Goal: Task Accomplishment & Management: Manage account settings

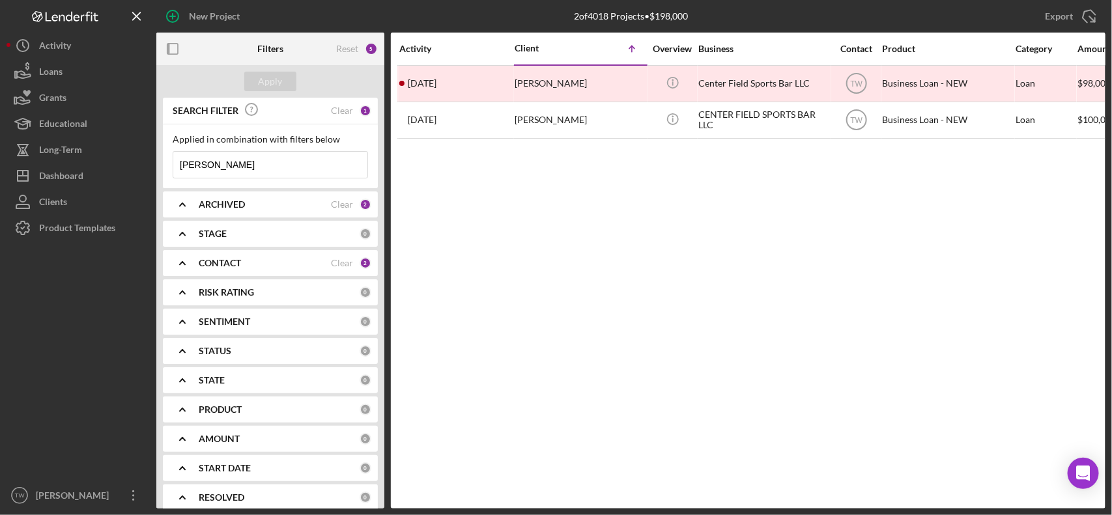
click at [252, 171] on input "[PERSON_NAME]" at bounding box center [270, 165] width 194 height 26
click at [251, 173] on input "[PERSON_NAME]" at bounding box center [270, 165] width 194 height 26
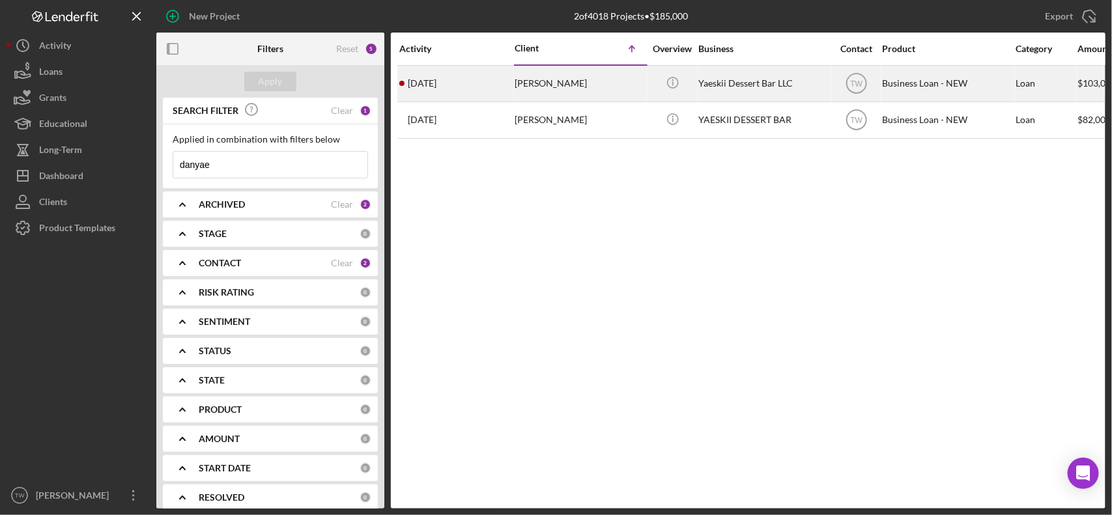
type input "danyae"
click at [532, 93] on div "[PERSON_NAME]" at bounding box center [580, 83] width 130 height 35
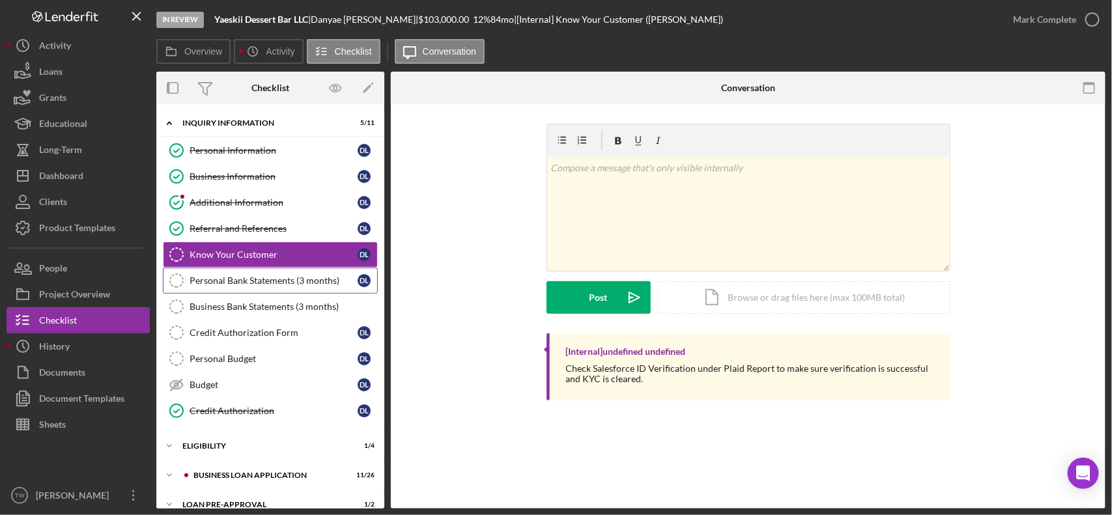
click at [257, 280] on div "Personal Bank Statements (3 months)" at bounding box center [274, 281] width 168 height 10
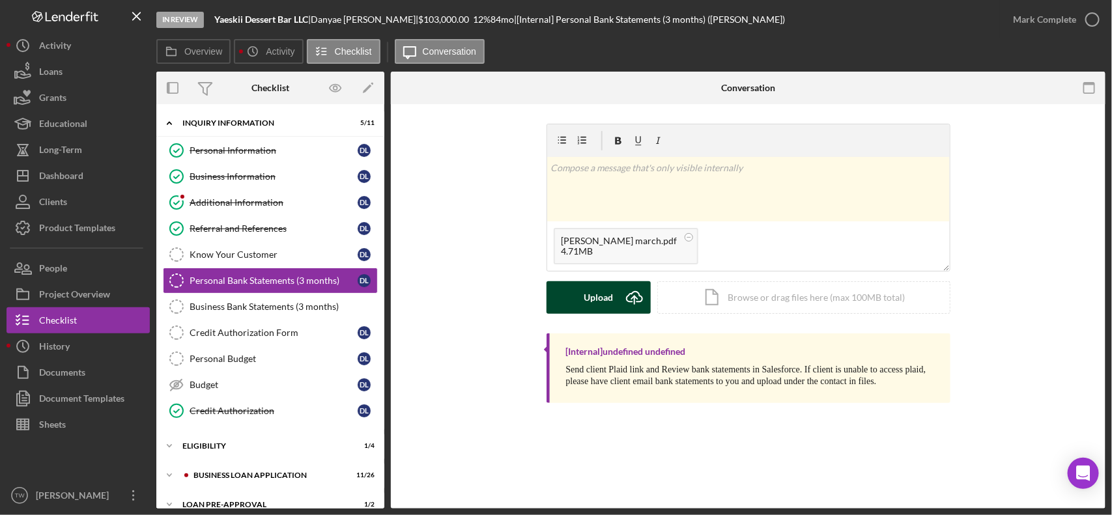
click at [603, 298] on div "Upload" at bounding box center [598, 297] width 29 height 33
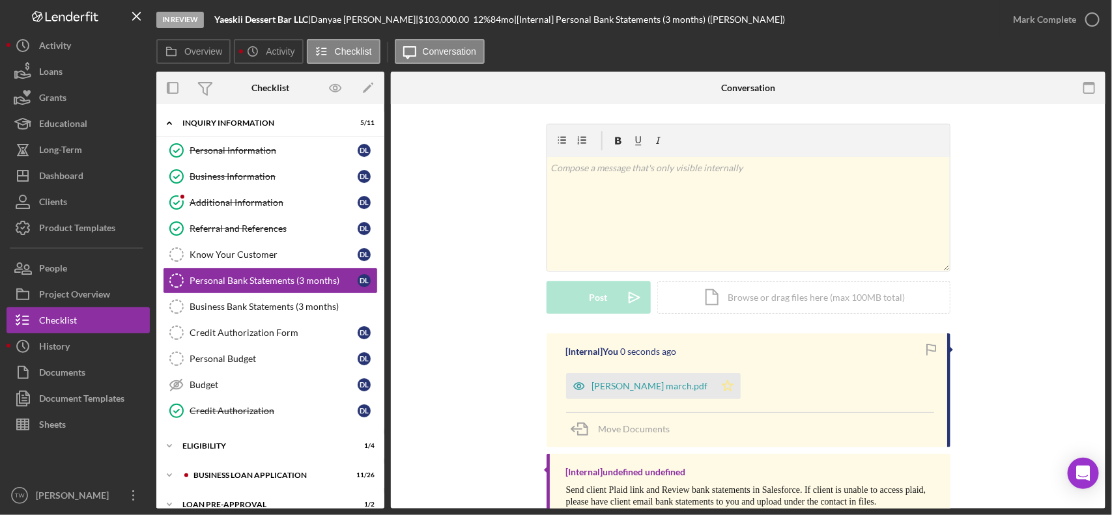
click at [715, 388] on icon "Icon/Star" at bounding box center [728, 386] width 26 height 26
click at [1055, 16] on div "Mark Complete" at bounding box center [1044, 20] width 63 height 26
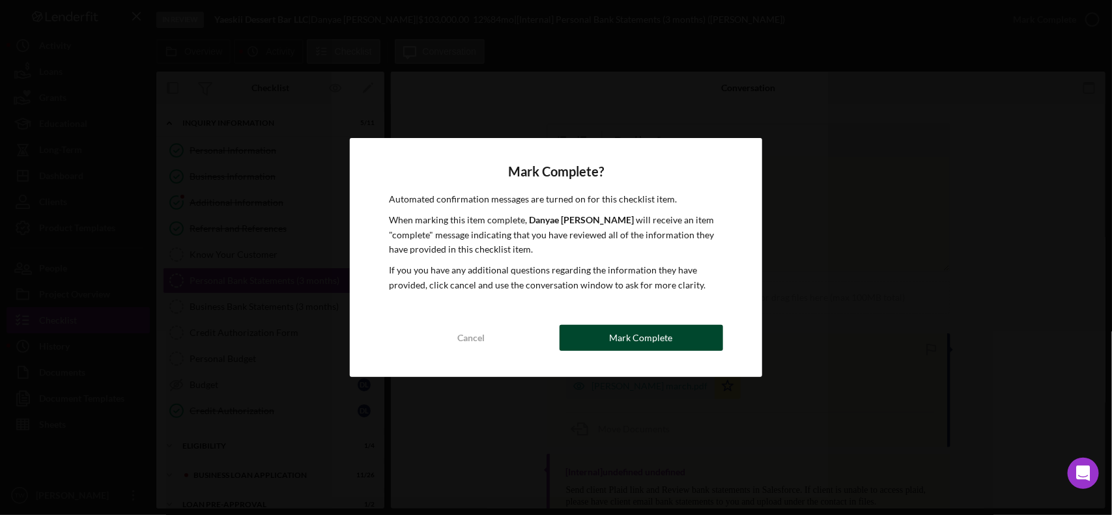
click at [665, 346] on div "Mark Complete" at bounding box center [641, 338] width 63 height 26
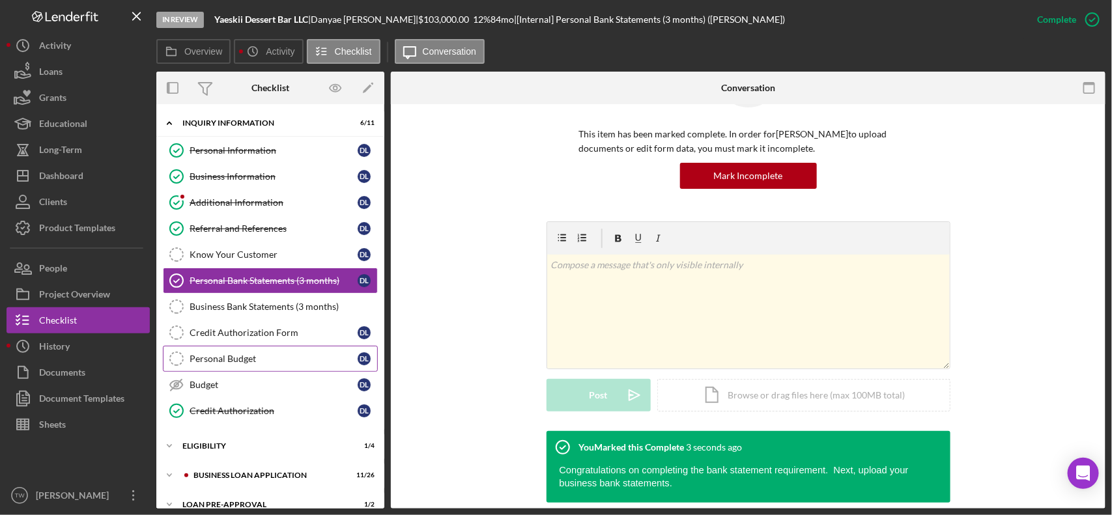
scroll to position [78, 0]
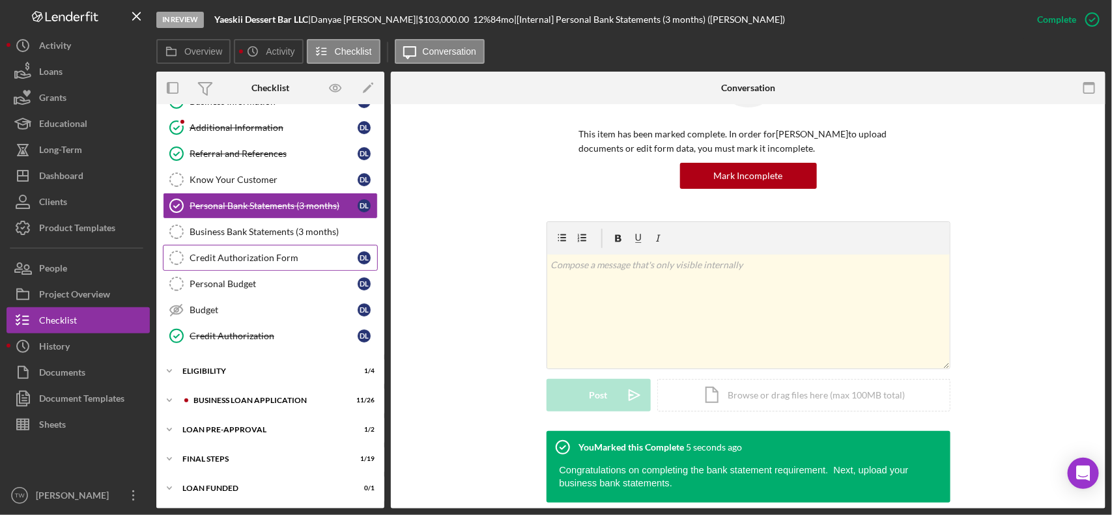
click at [261, 248] on link "Credit Authorization Form Credit Authorization Form D L" at bounding box center [270, 258] width 215 height 26
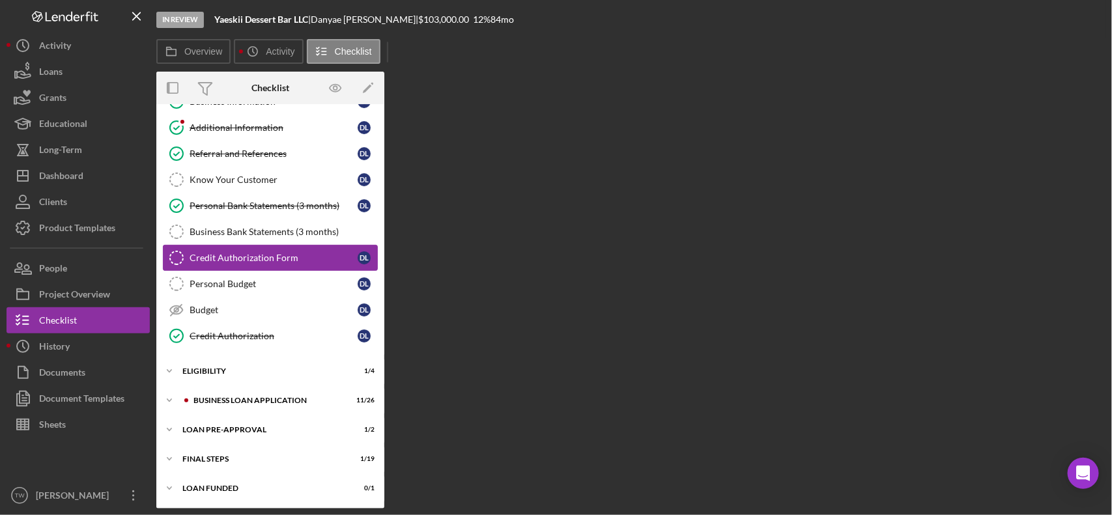
scroll to position [78, 0]
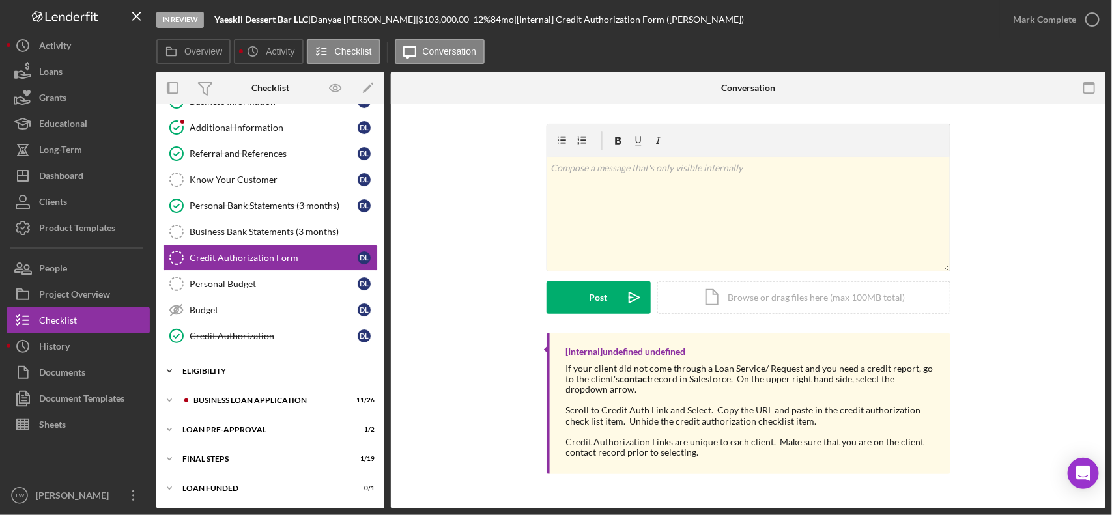
click at [248, 373] on div "ELIGIBILITY" at bounding box center [275, 371] width 186 height 8
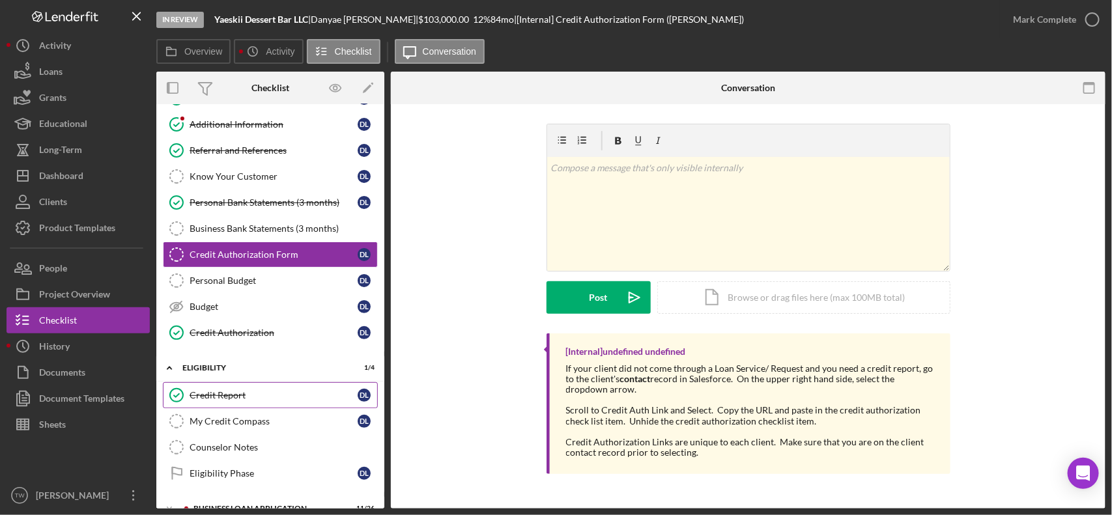
click at [243, 397] on div "Credit Report" at bounding box center [274, 395] width 168 height 10
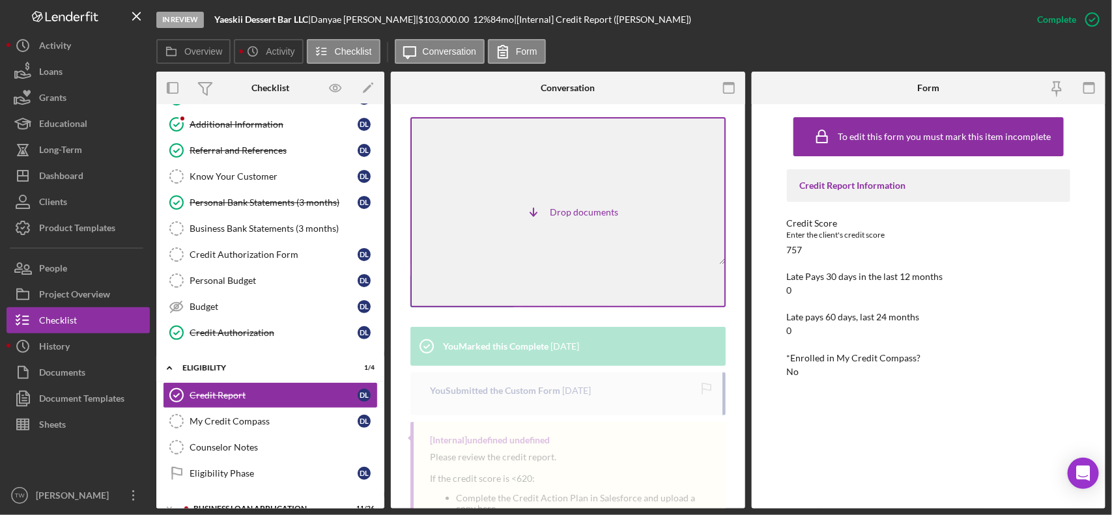
scroll to position [184, 0]
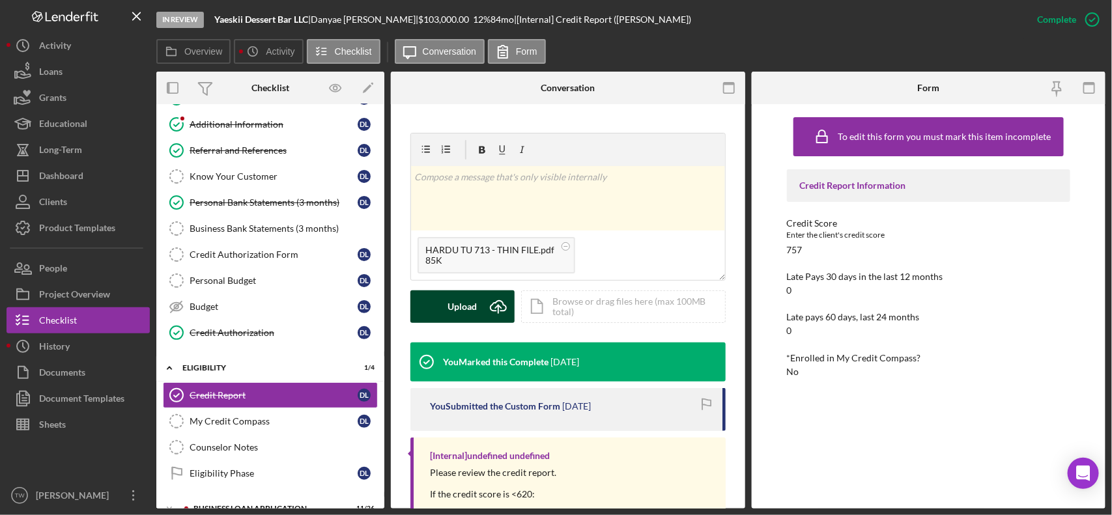
click at [487, 300] on icon "Icon/Upload" at bounding box center [498, 307] width 33 height 33
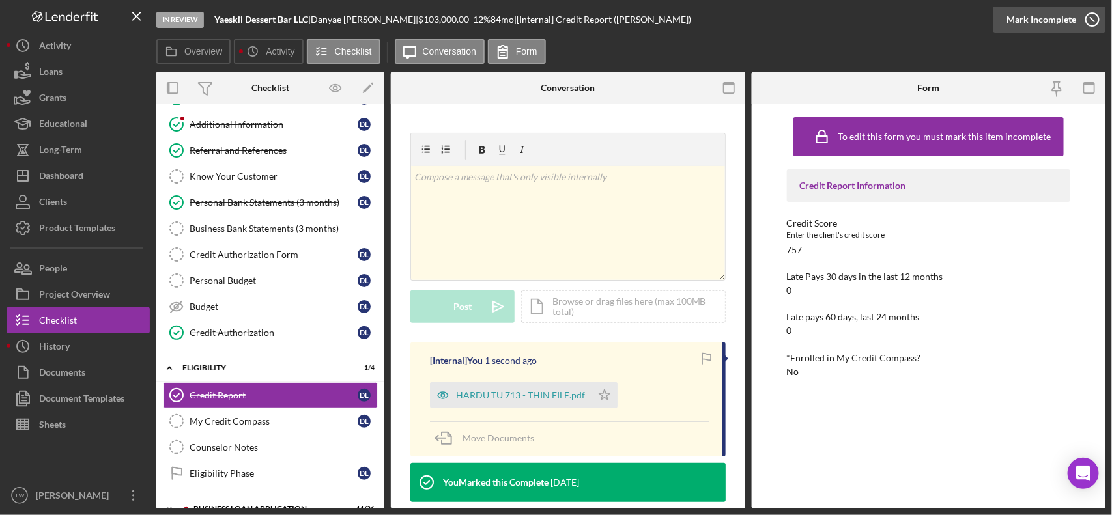
click at [1066, 24] on div "Mark Incomplete" at bounding box center [1042, 20] width 70 height 26
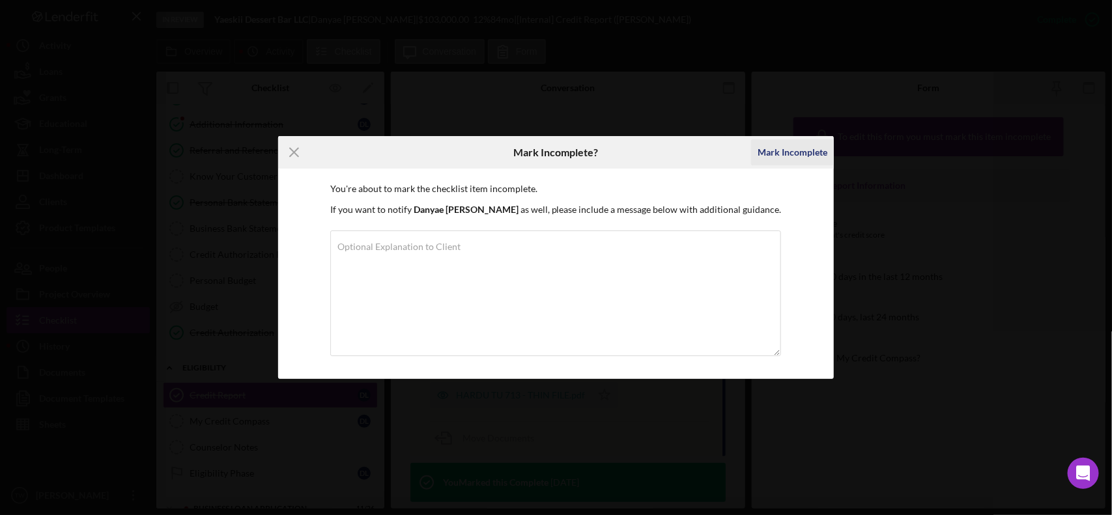
click at [790, 149] on div "Mark Incomplete" at bounding box center [793, 152] width 70 height 26
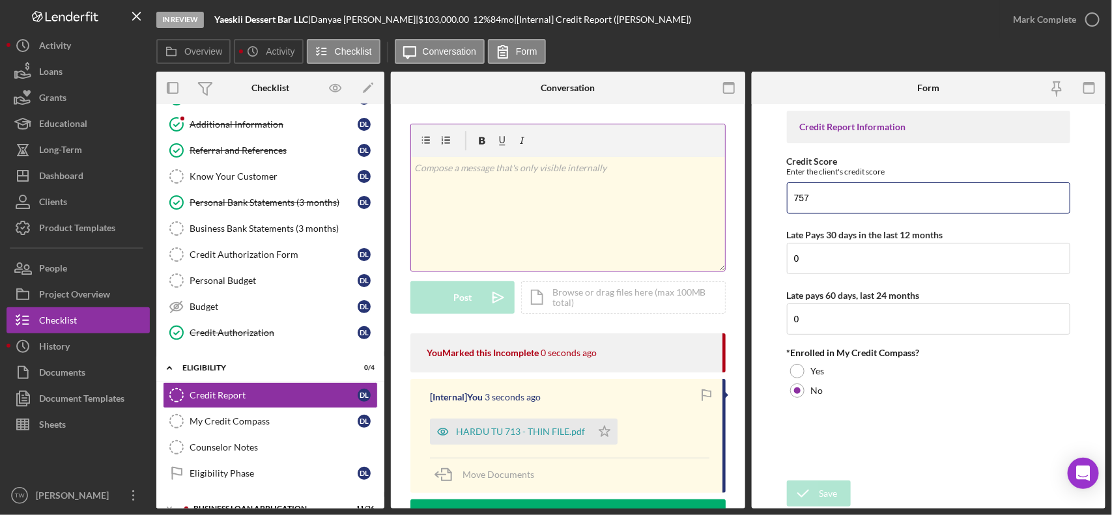
drag, startPoint x: 909, startPoint y: 191, endPoint x: 665, endPoint y: 155, distance: 246.9
click at [665, 155] on div "Overview Internal Workflow Stage In Review Icon/Dropdown Arrow Archive (can una…" at bounding box center [630, 290] width 949 height 437
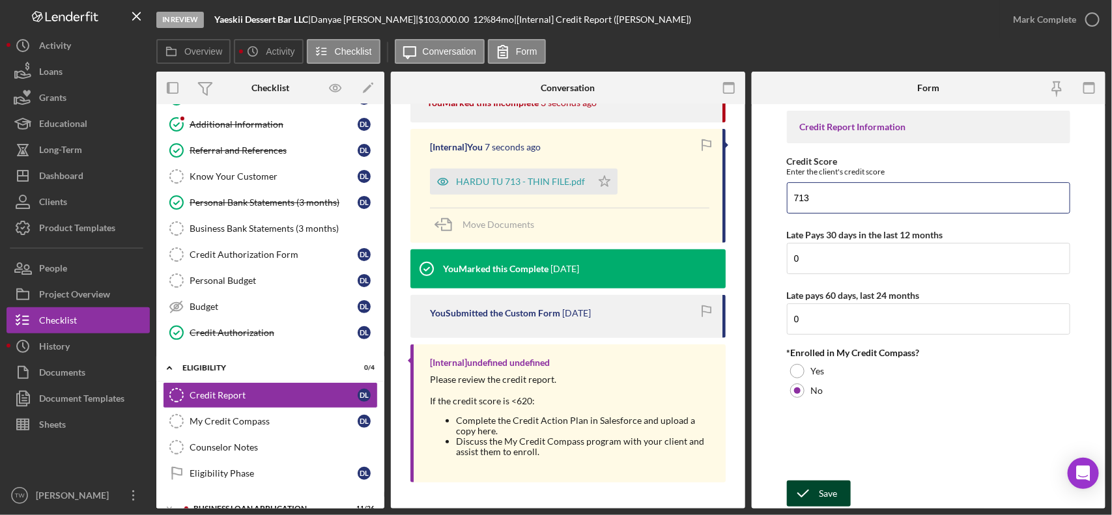
type input "713"
click at [809, 490] on icon "submit" at bounding box center [803, 494] width 33 height 33
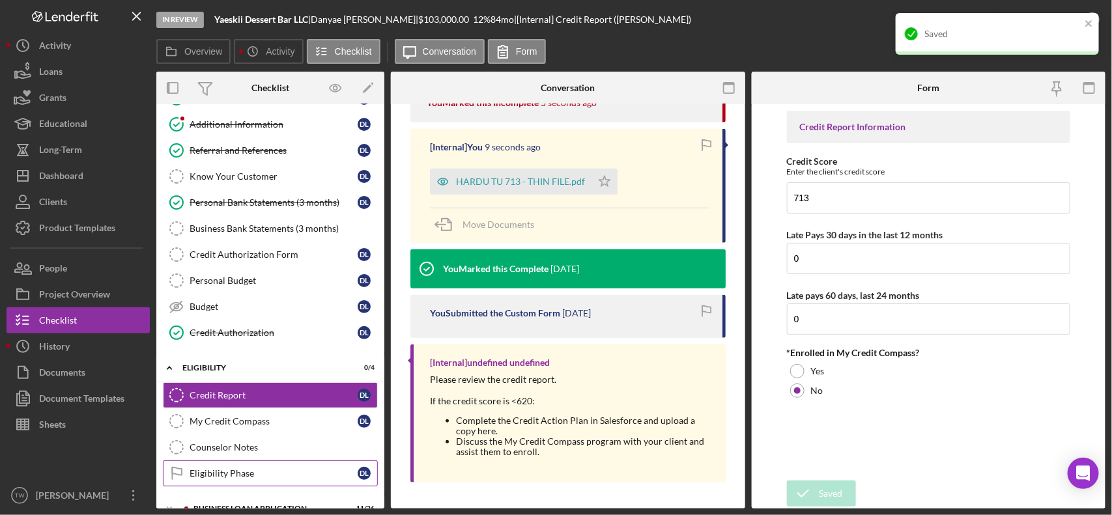
scroll to position [191, 0]
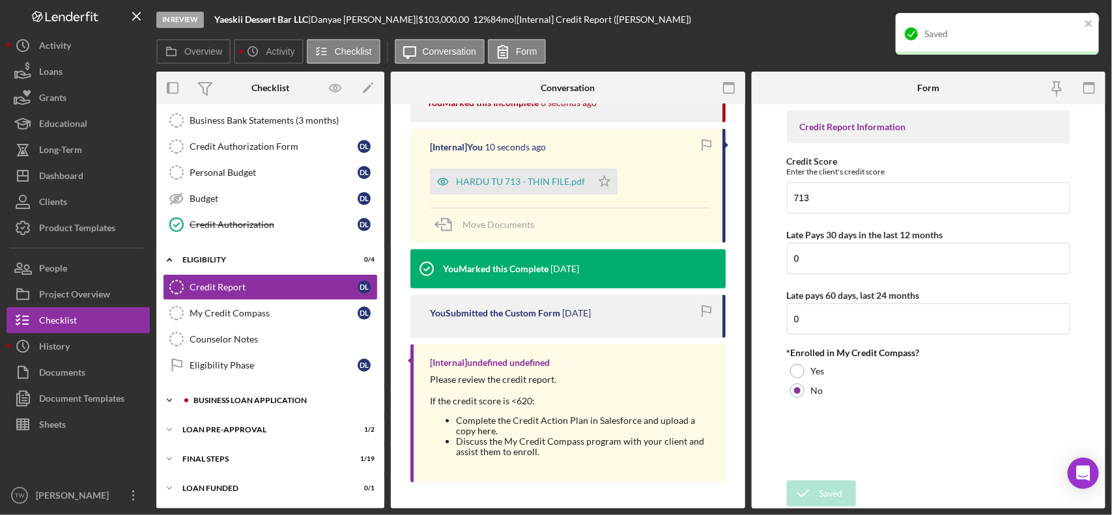
click at [186, 402] on div at bounding box center [186, 401] width 8 height 8
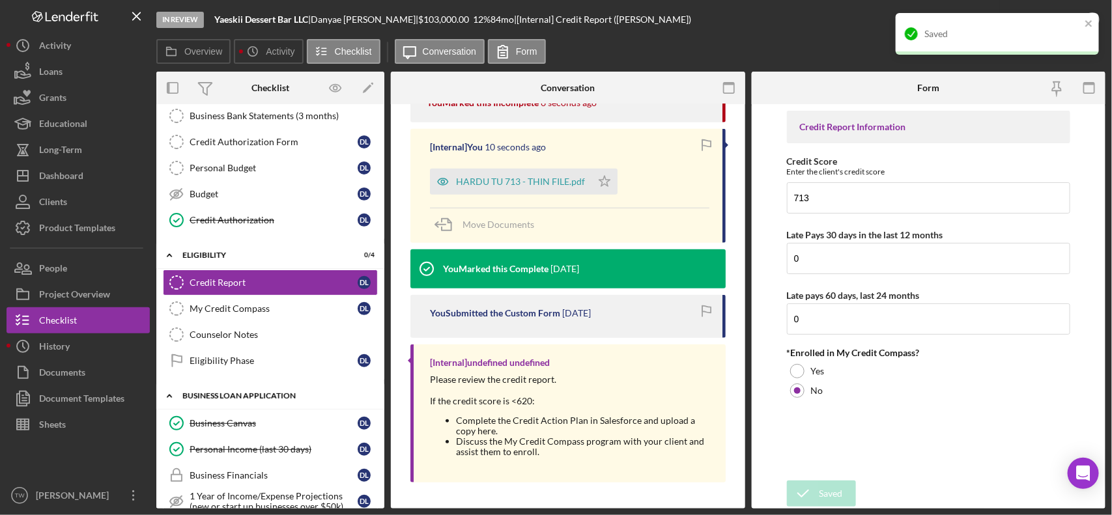
scroll to position [354, 0]
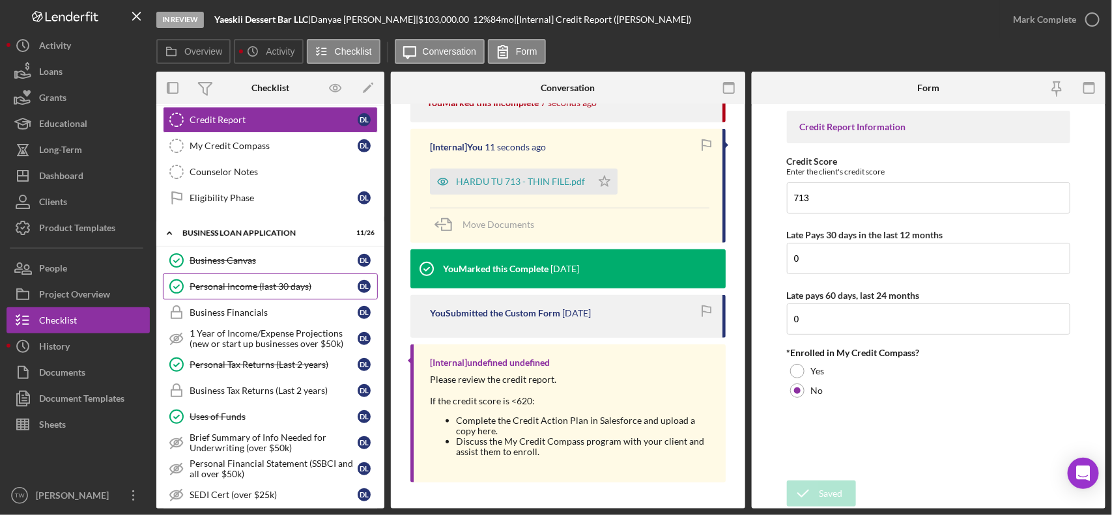
click at [263, 279] on link "Personal Income (last 30 days) Personal Income (last 30 days) D L" at bounding box center [270, 287] width 215 height 26
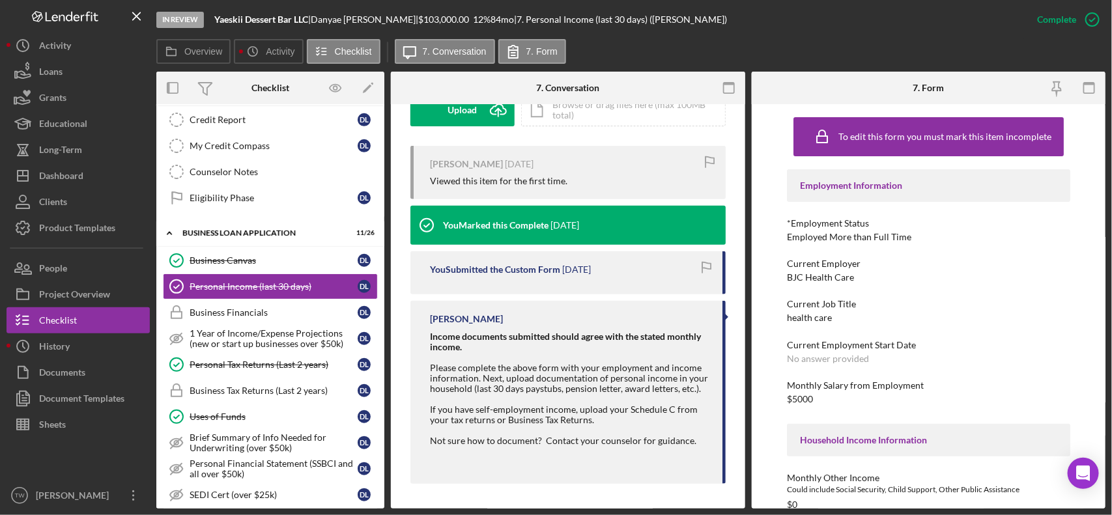
scroll to position [163, 0]
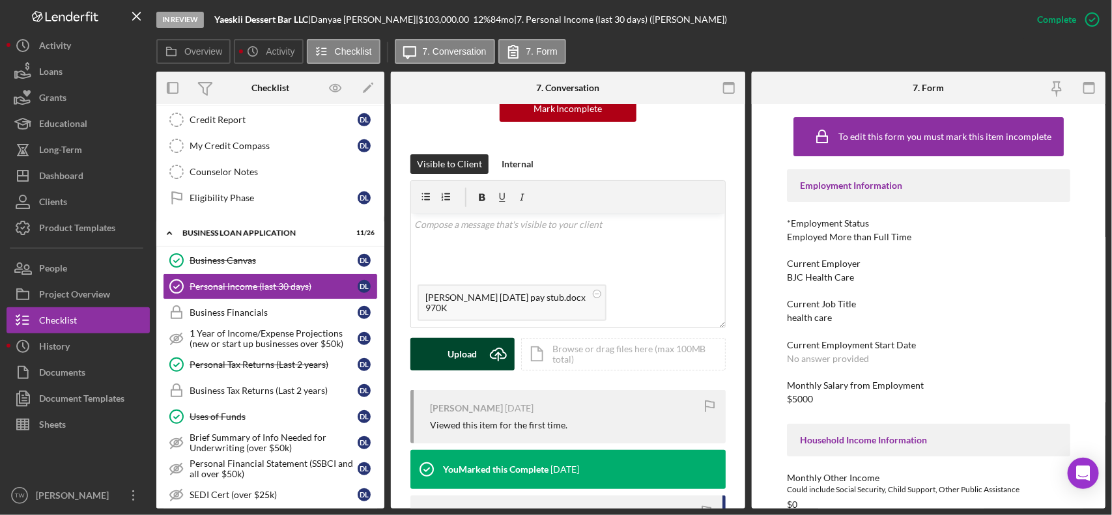
click at [471, 359] on div "Upload" at bounding box center [462, 354] width 29 height 33
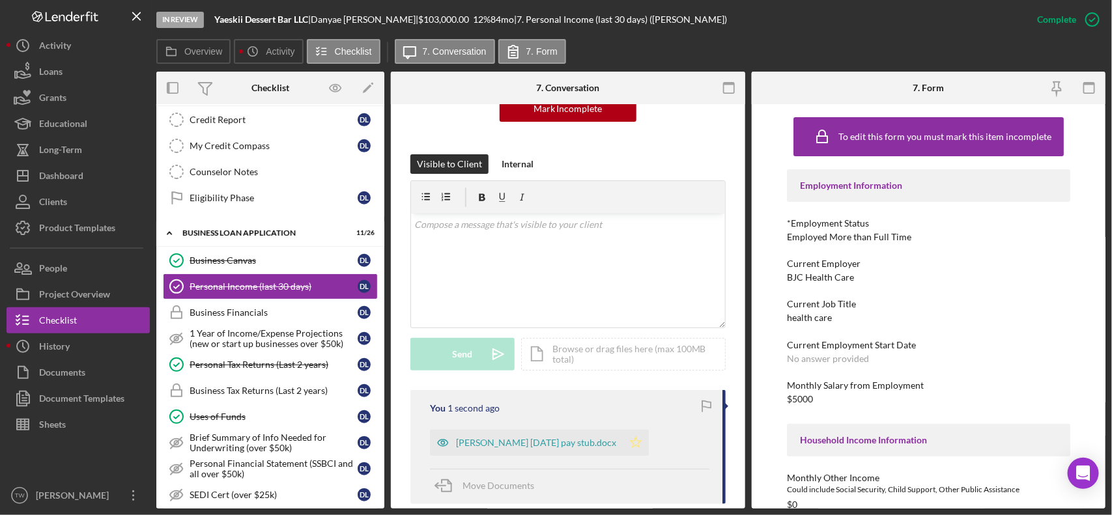
click at [623, 447] on icon "Icon/Star" at bounding box center [636, 443] width 26 height 26
drag, startPoint x: 280, startPoint y: 376, endPoint x: 308, endPoint y: 373, distance: 27.5
click at [282, 370] on div "Personal Tax Returns (Last 2 years)" at bounding box center [274, 365] width 168 height 10
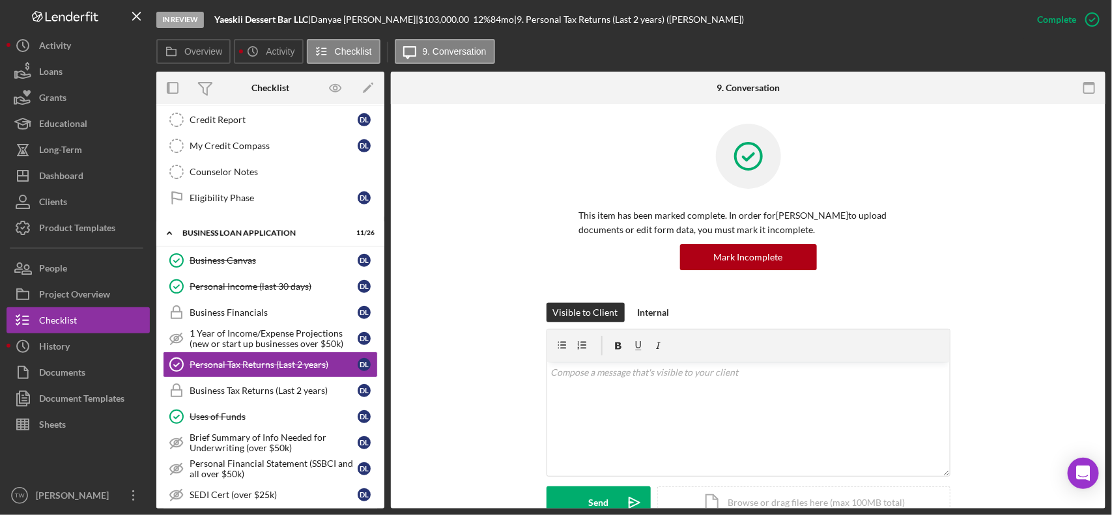
scroll to position [339, 0]
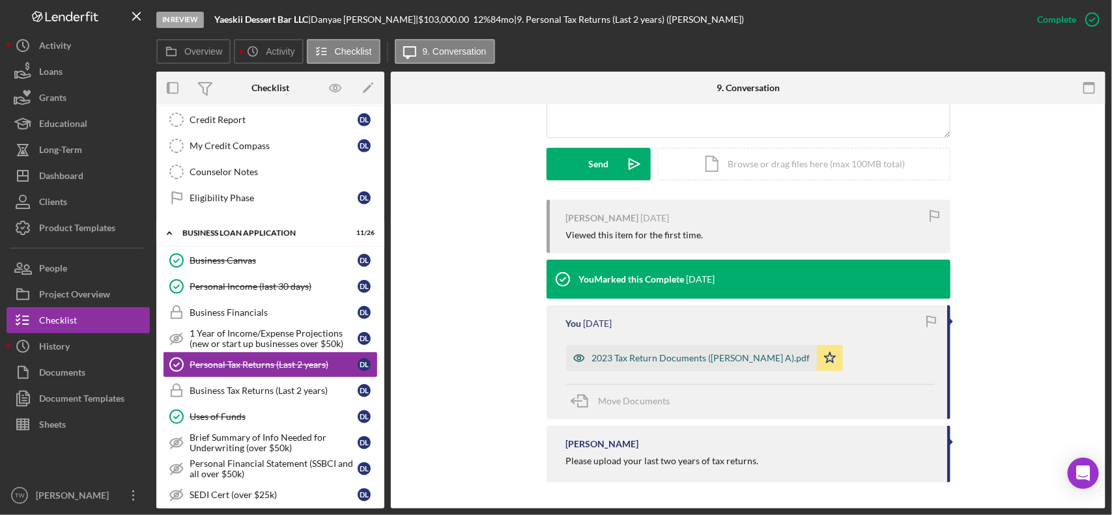
click at [746, 360] on div "2023 Tax Return Documents ([PERSON_NAME] A).pdf" at bounding box center [701, 358] width 218 height 10
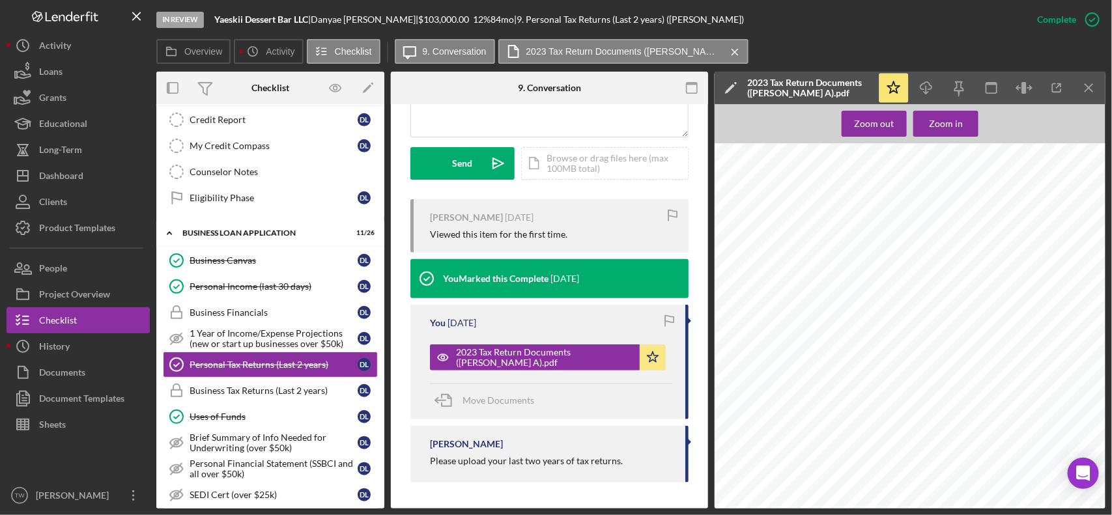
scroll to position [1140, 0]
click at [253, 287] on div "Personal Income (last 30 days)" at bounding box center [274, 286] width 168 height 10
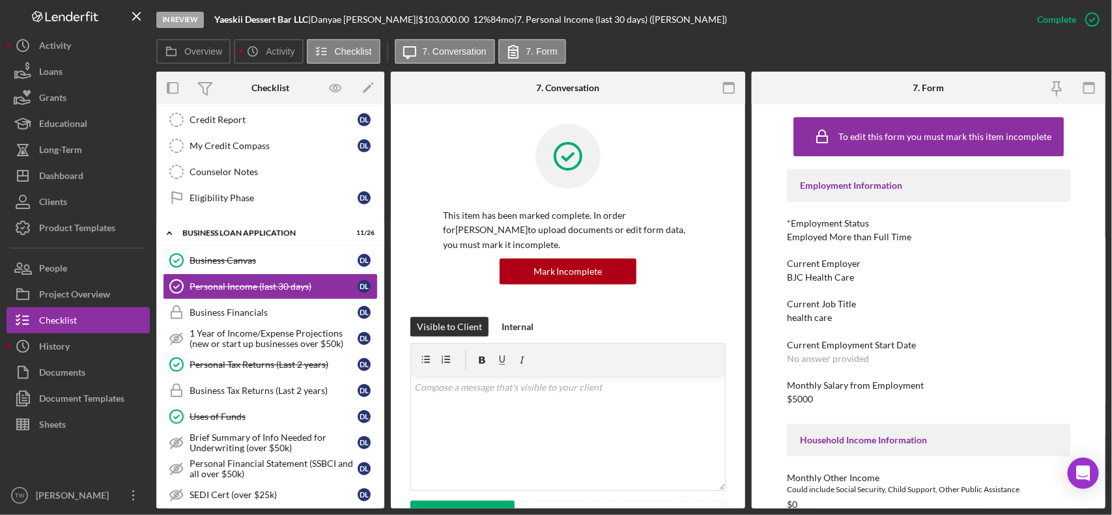
scroll to position [407, 0]
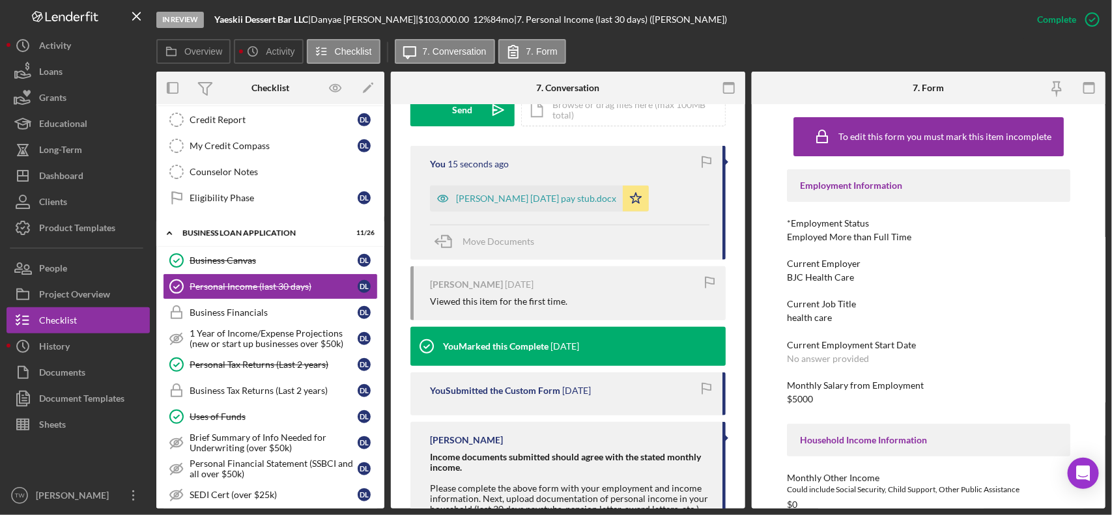
drag, startPoint x: 493, startPoint y: 207, endPoint x: 754, endPoint y: 227, distance: 262.0
click at [494, 207] on div "[PERSON_NAME] [DATE] pay stub.docx" at bounding box center [526, 199] width 193 height 26
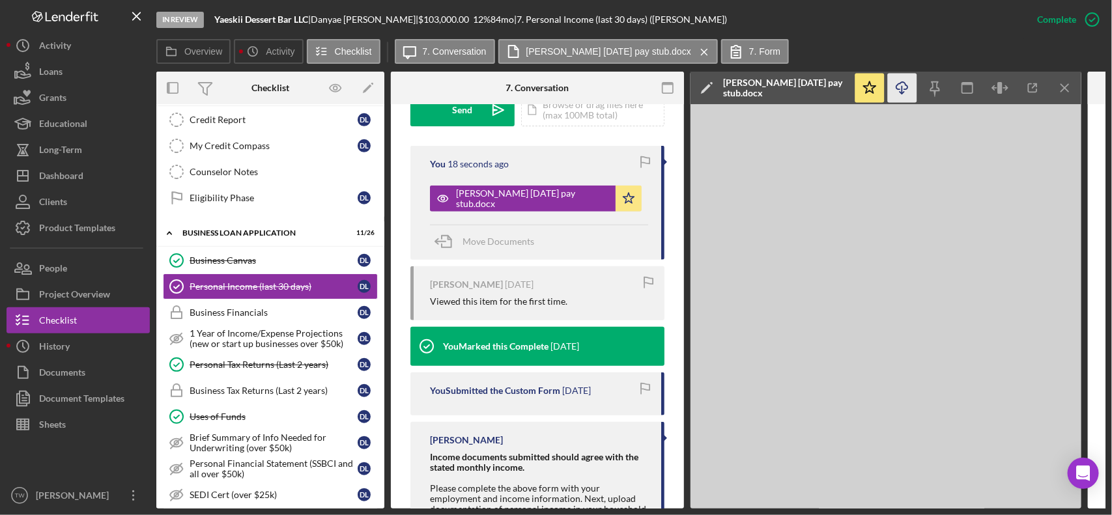
click at [899, 83] on icon "button" at bounding box center [901, 85] width 11 height 7
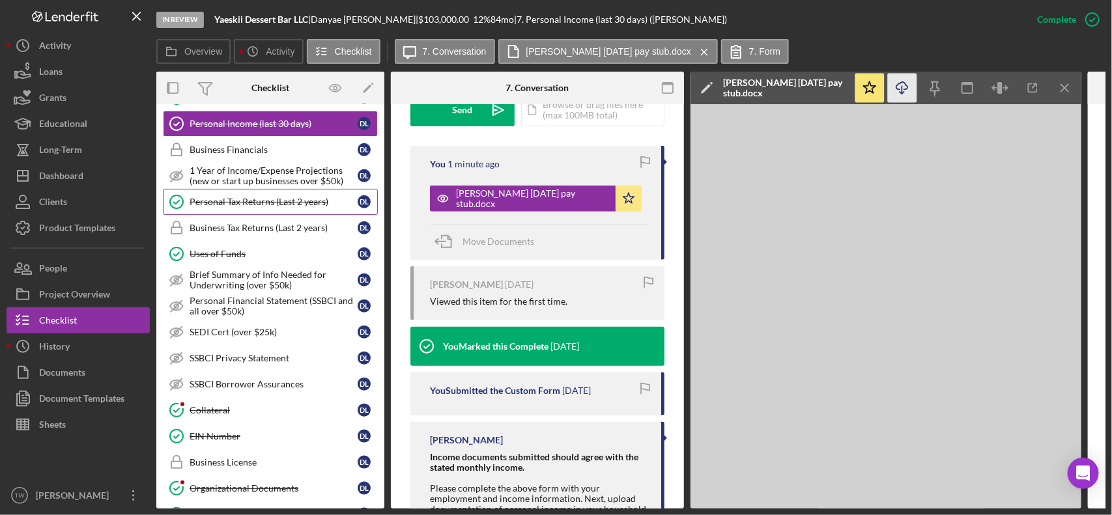
click at [293, 202] on link "Personal Tax Returns (Last 2 years) Personal Tax Returns (Last 2 years) D L" at bounding box center [270, 202] width 215 height 26
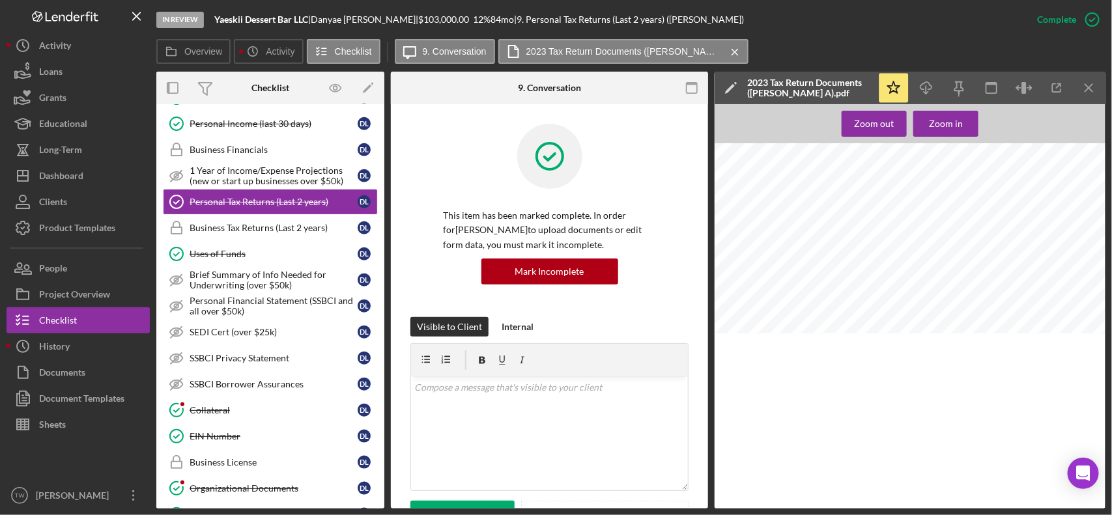
scroll to position [354, 0]
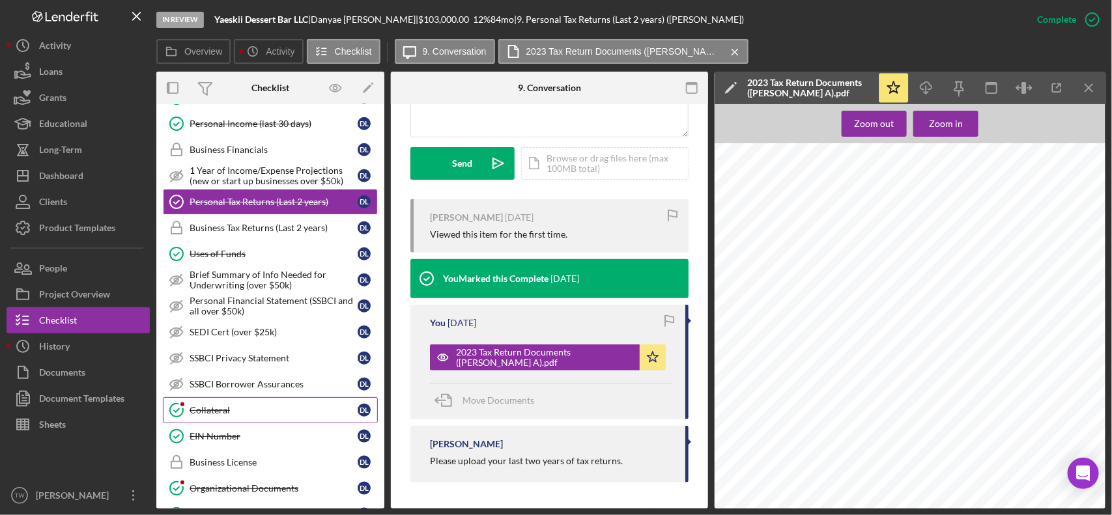
click at [217, 423] on link "Collateral Collateral D L" at bounding box center [270, 410] width 215 height 26
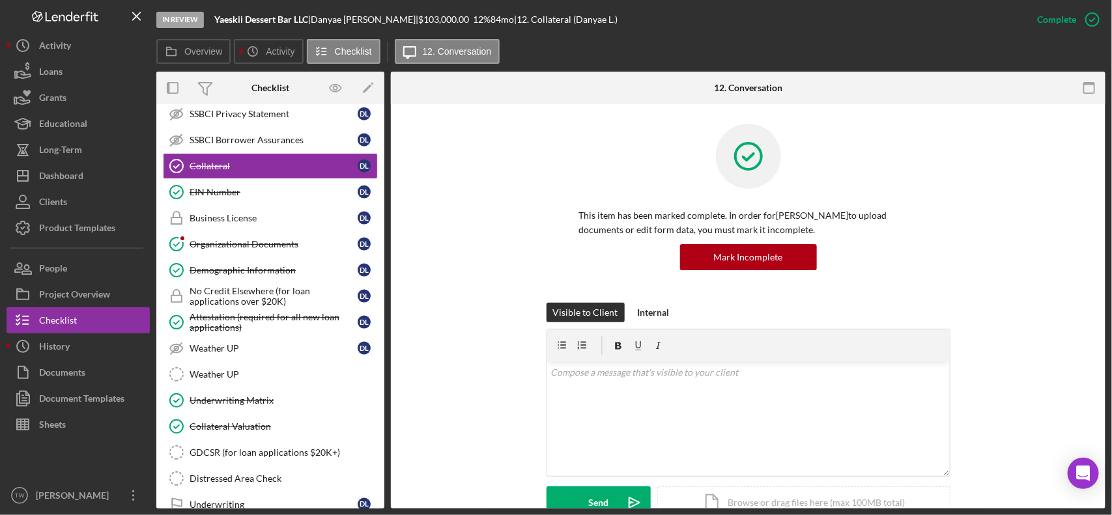
scroll to position [326, 0]
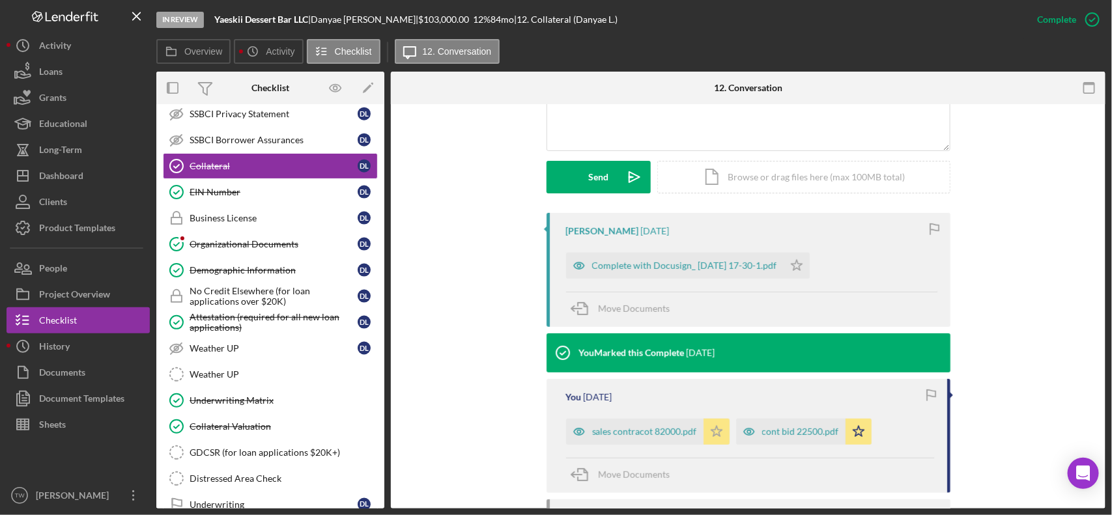
click at [721, 433] on icon "Icon/Star" at bounding box center [717, 432] width 26 height 26
click at [853, 435] on icon "Icon/Star" at bounding box center [859, 432] width 26 height 26
click at [731, 261] on div "Complete with Docusign_ [DATE] 17-30-1.pdf" at bounding box center [684, 266] width 185 height 10
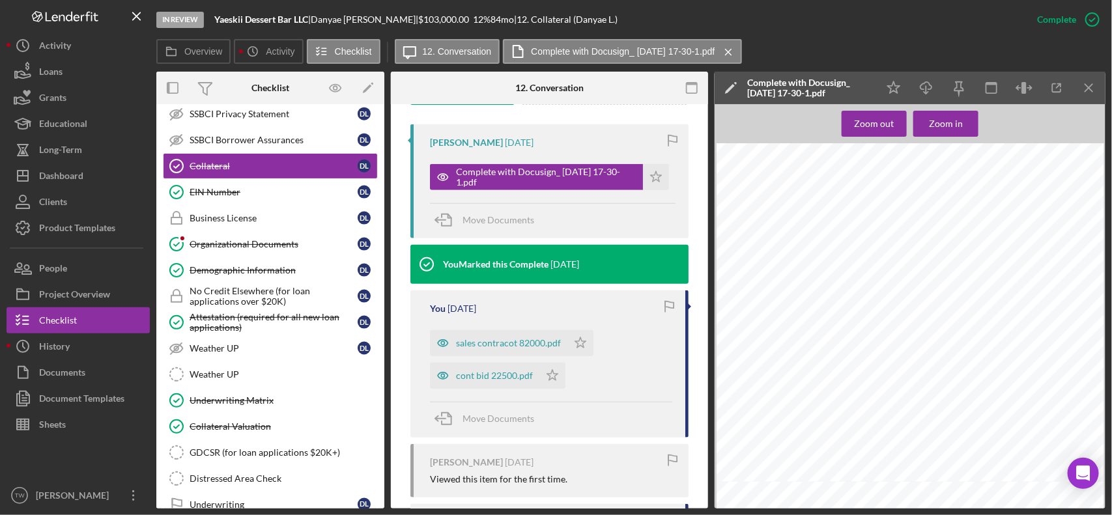
scroll to position [266, 0]
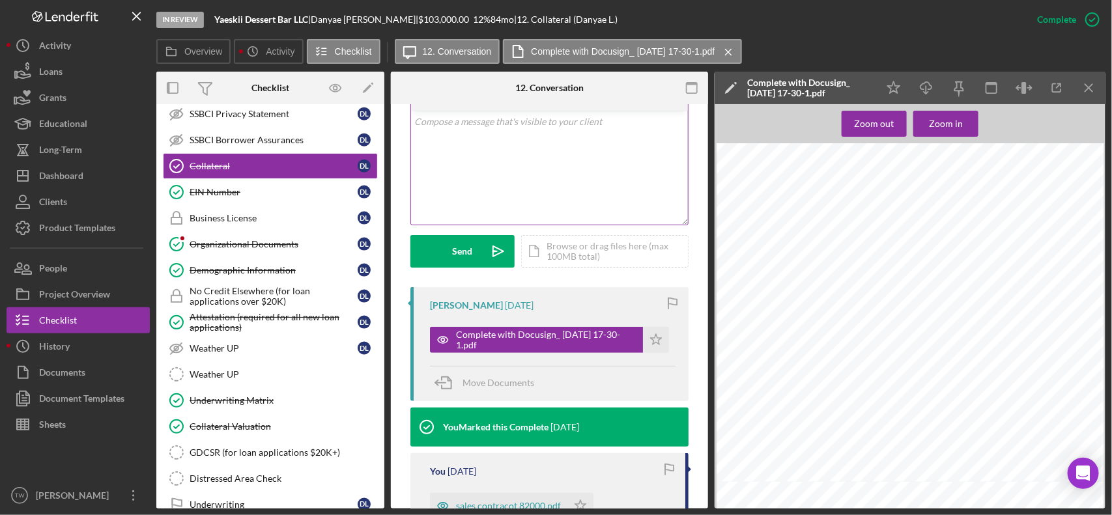
click at [528, 197] on div "v Color teal Color pink Remove color Add row above Add row below Add column bef…" at bounding box center [549, 168] width 277 height 114
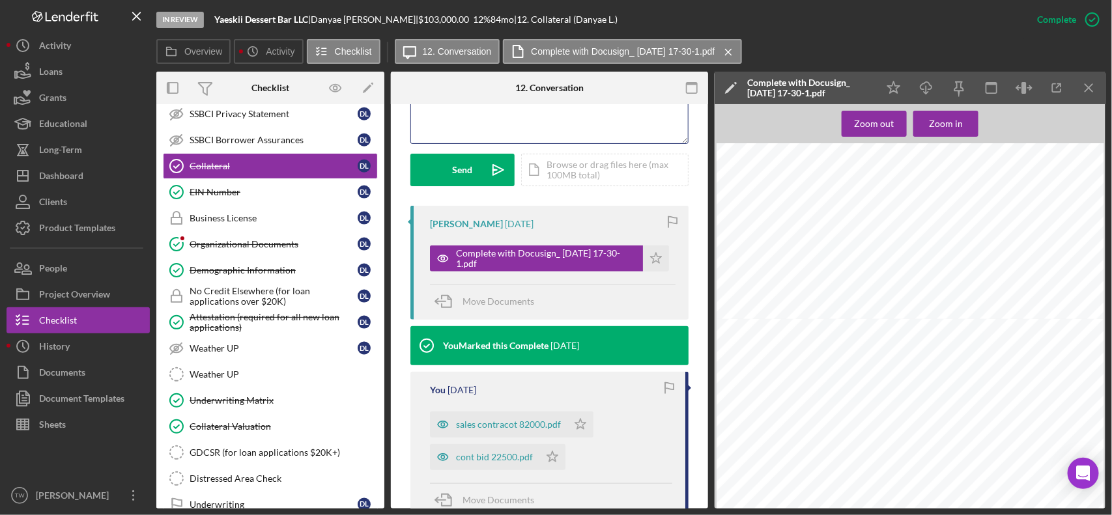
scroll to position [510, 0]
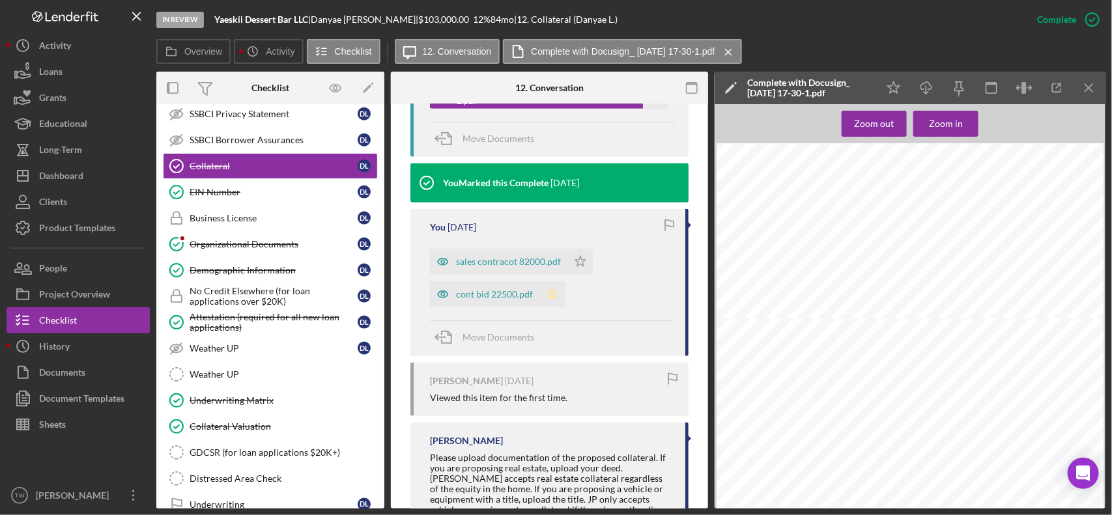
click at [560, 297] on icon "Icon/Star" at bounding box center [552, 294] width 26 height 26
click at [587, 262] on icon "Icon/Star" at bounding box center [580, 262] width 26 height 26
click at [522, 337] on span "Move Documents" at bounding box center [499, 337] width 72 height 11
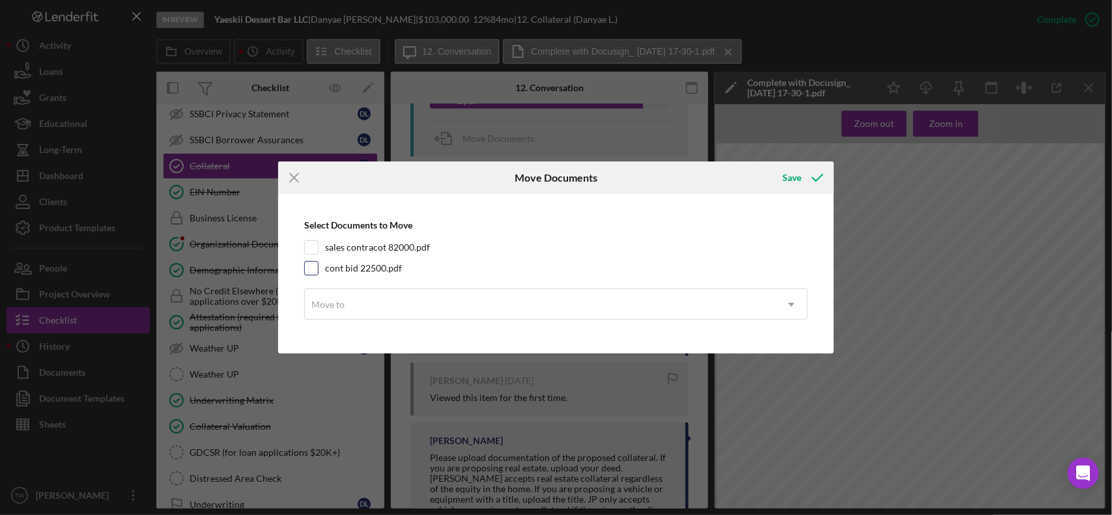
click at [350, 266] on label "cont bid 22500.pdf" at bounding box center [363, 268] width 77 height 13
click at [318, 266] on input "cont bid 22500.pdf" at bounding box center [311, 268] width 13 height 13
checkbox input "true"
click at [362, 249] on label "sales contracot 82000.pdf" at bounding box center [377, 247] width 105 height 13
click at [318, 249] on input "sales contracot 82000.pdf" at bounding box center [311, 247] width 13 height 13
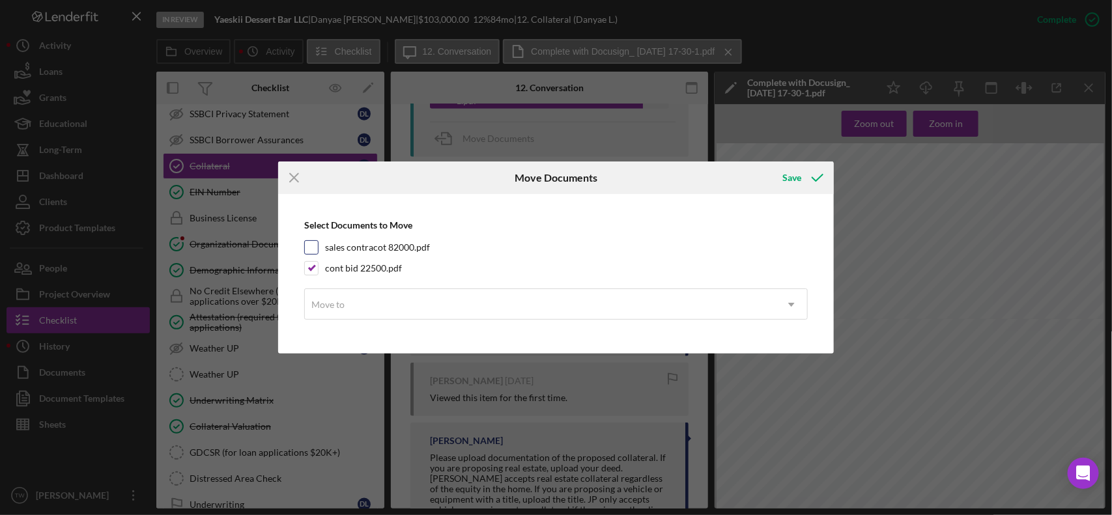
checkbox input "true"
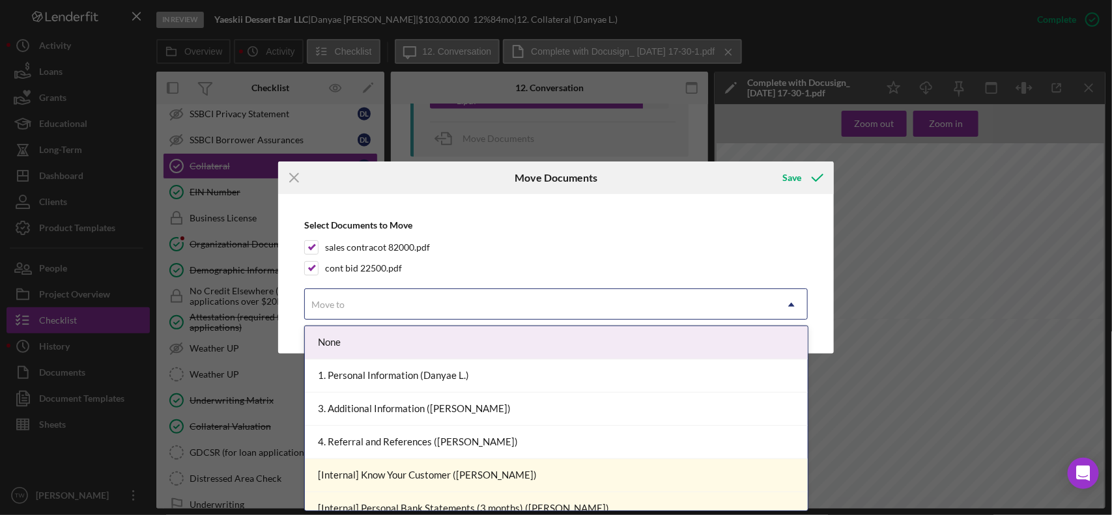
click at [353, 300] on div "Move to" at bounding box center [541, 305] width 472 height 30
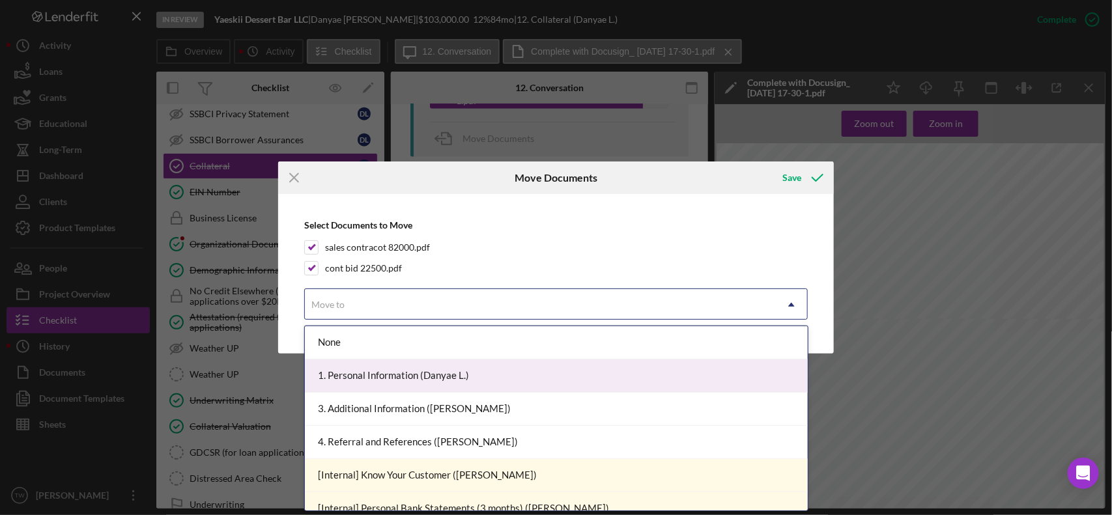
click at [369, 367] on div "1. Personal Information (Danyae L.)" at bounding box center [556, 376] width 503 height 33
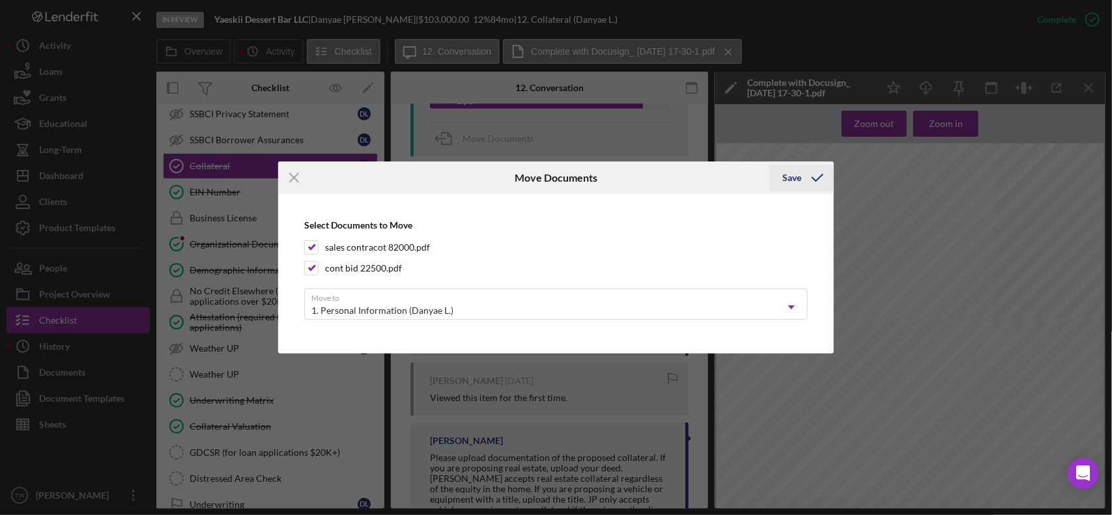
click at [822, 180] on icon "submit" at bounding box center [817, 178] width 33 height 33
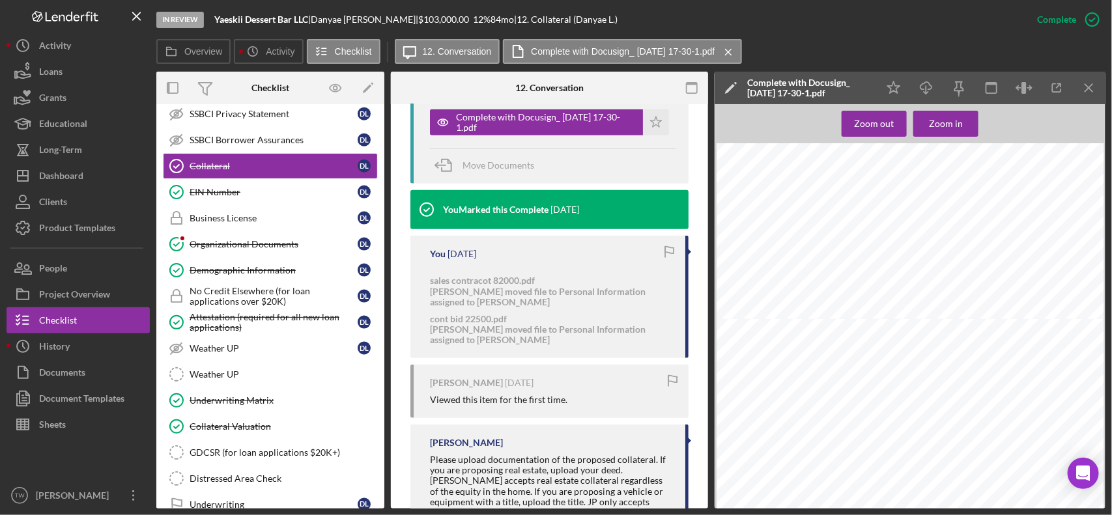
scroll to position [158, 0]
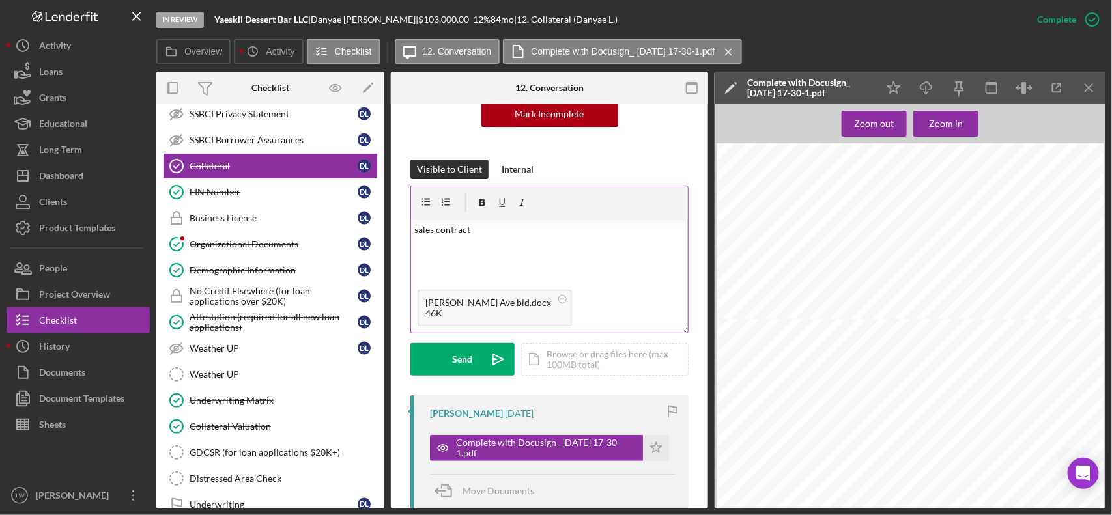
click at [575, 265] on div "v Color teal Color pink Remove color Add row above Add row below Add column bef…" at bounding box center [549, 251] width 277 height 64
click at [461, 362] on div "Send" at bounding box center [463, 359] width 20 height 33
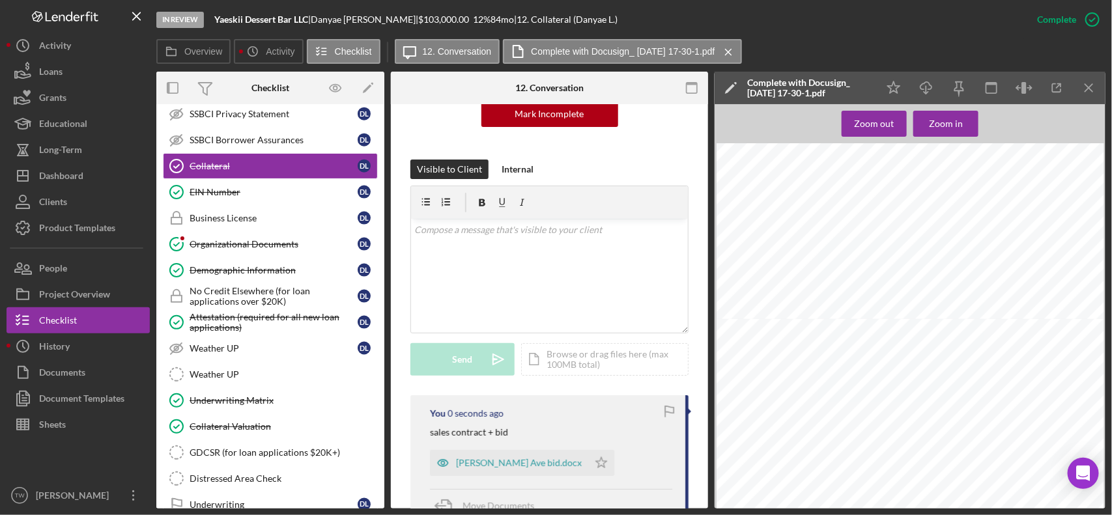
scroll to position [321, 0]
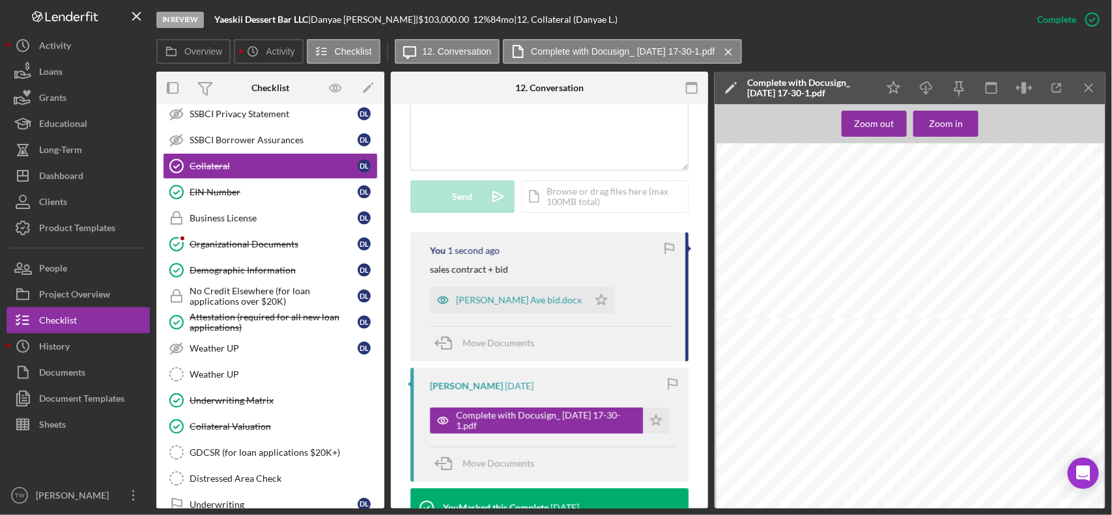
drag, startPoint x: 552, startPoint y: 297, endPoint x: 584, endPoint y: 323, distance: 41.7
click at [588, 300] on icon "Icon/Star" at bounding box center [601, 300] width 26 height 26
click at [651, 419] on polygon "button" at bounding box center [656, 420] width 11 height 10
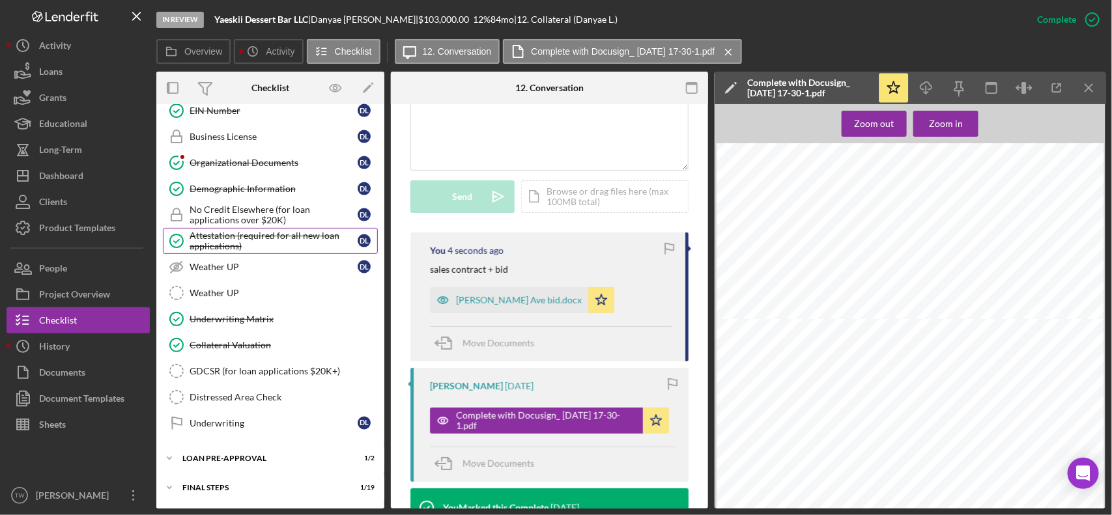
scroll to position [680, 0]
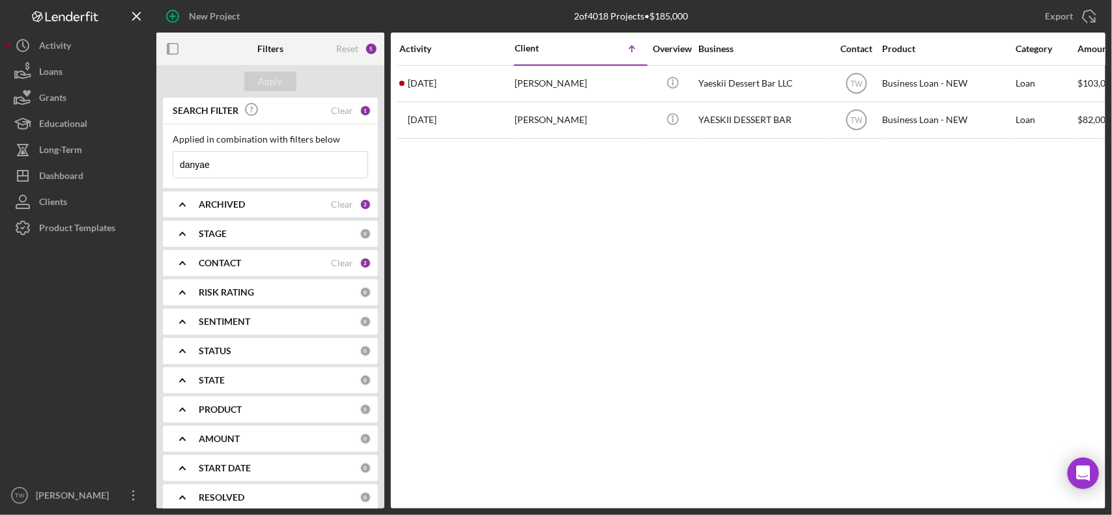
click at [266, 167] on input "danyae" at bounding box center [270, 165] width 194 height 26
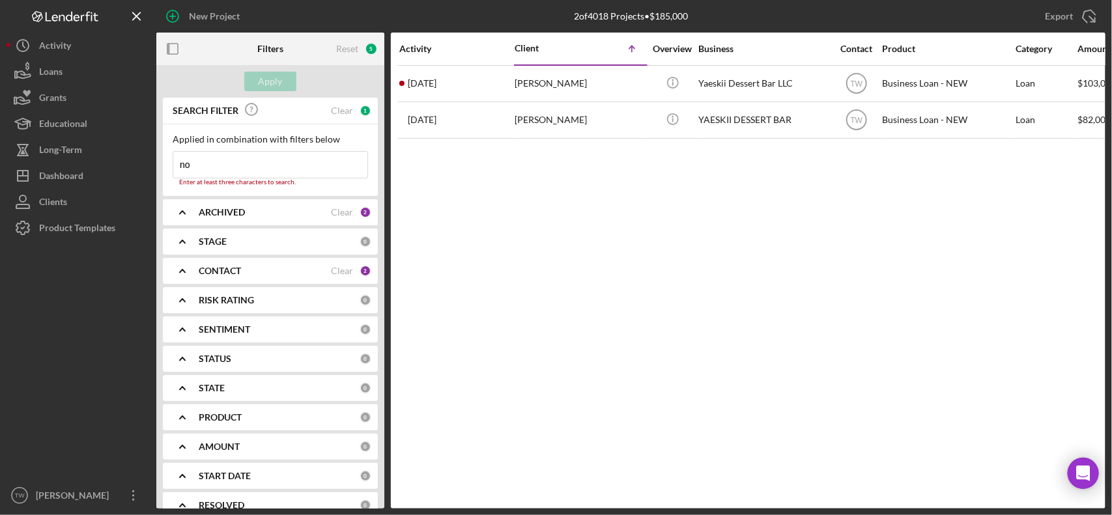
type input "noe"
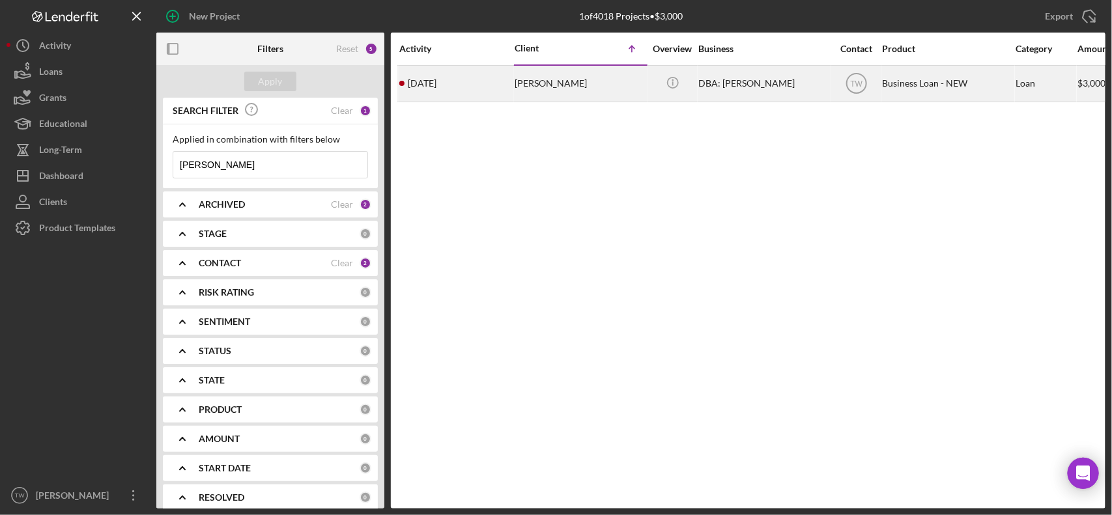
click at [523, 92] on div "Noe Farias" at bounding box center [580, 83] width 130 height 35
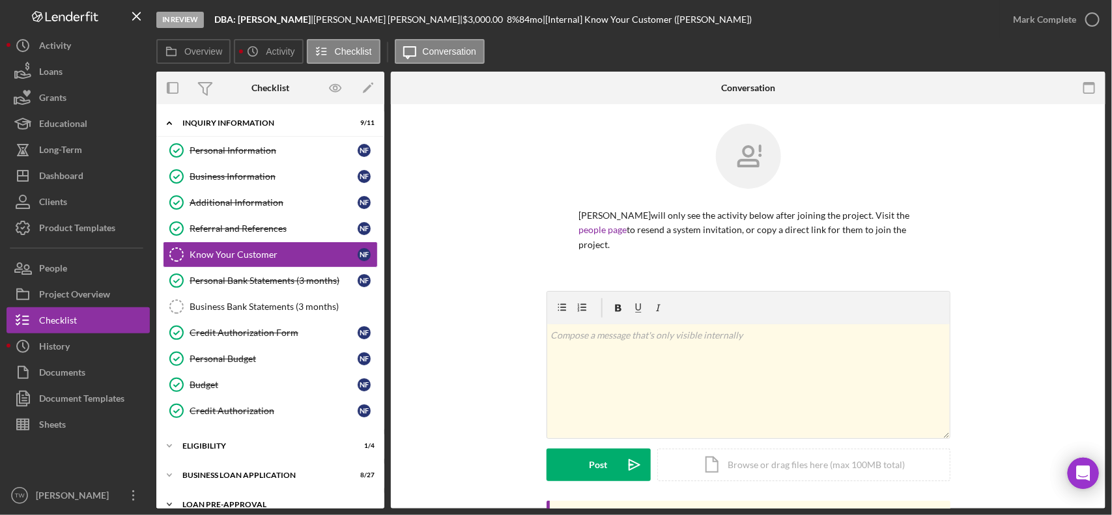
scroll to position [78, 0]
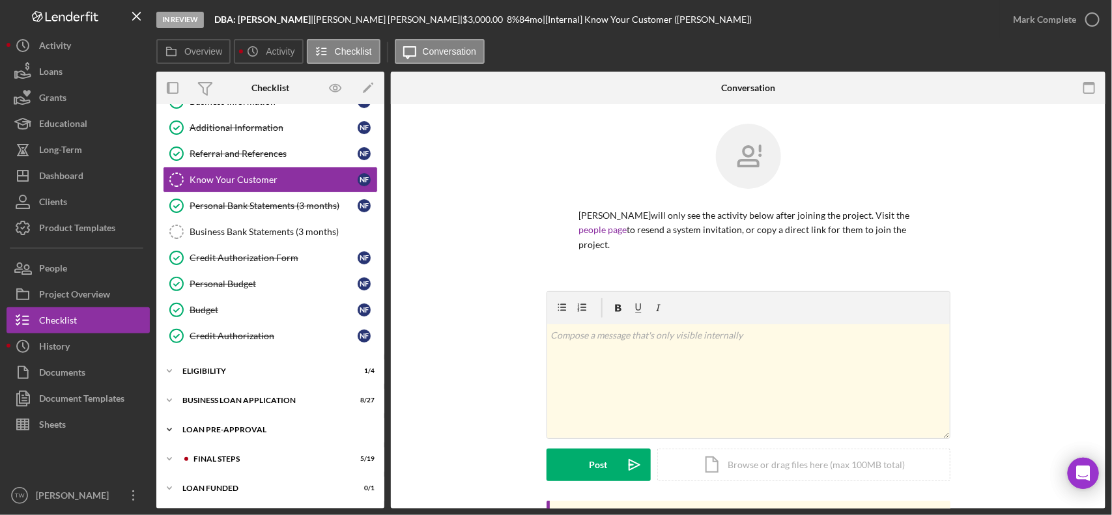
click at [236, 437] on div "Icon/Expander LOAN PRE-APPROVAL 1 / 2" at bounding box center [270, 430] width 228 height 26
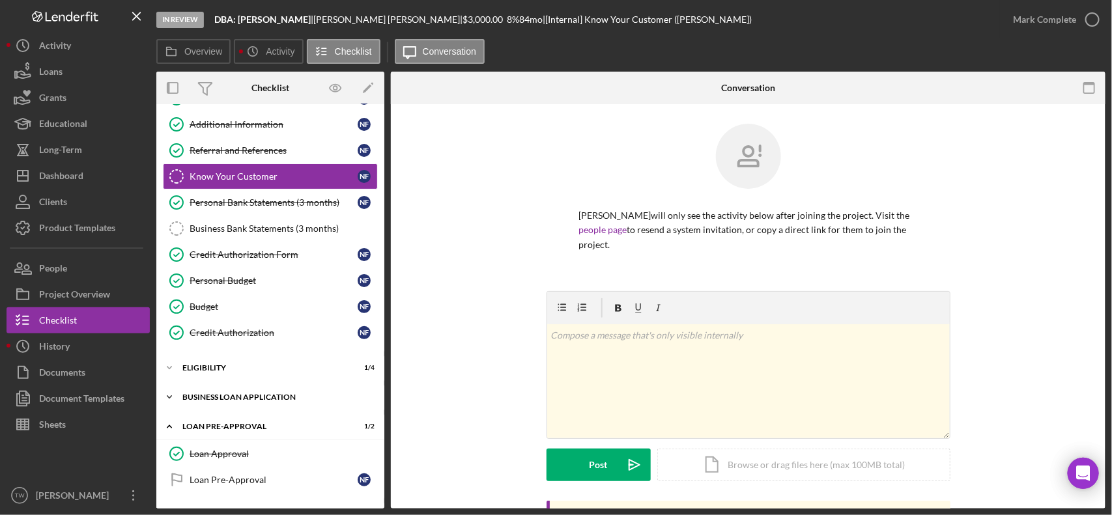
click at [236, 406] on div "Icon/Expander BUSINESS LOAN APPLICATION 8 / 27" at bounding box center [270, 397] width 228 height 26
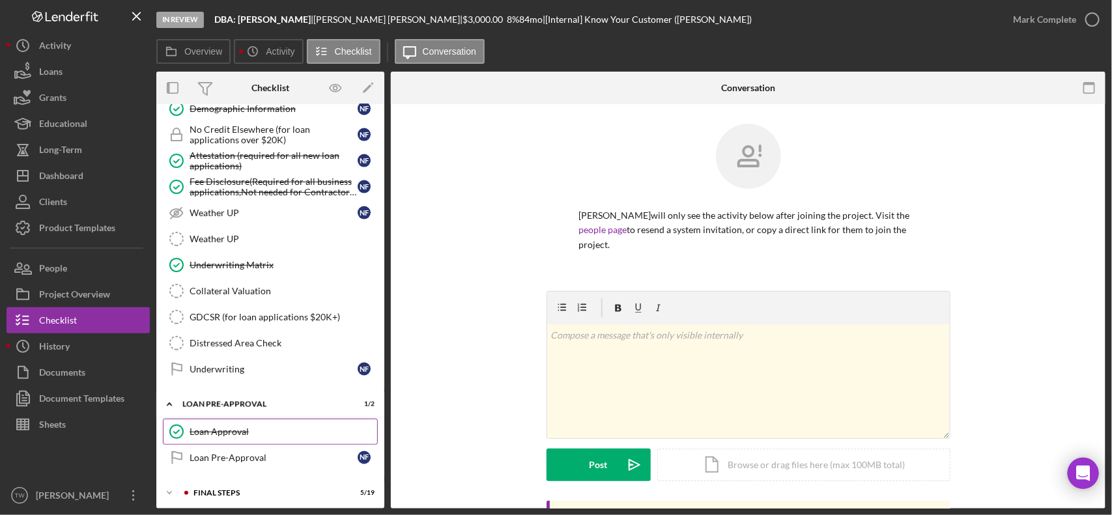
scroll to position [858, 0]
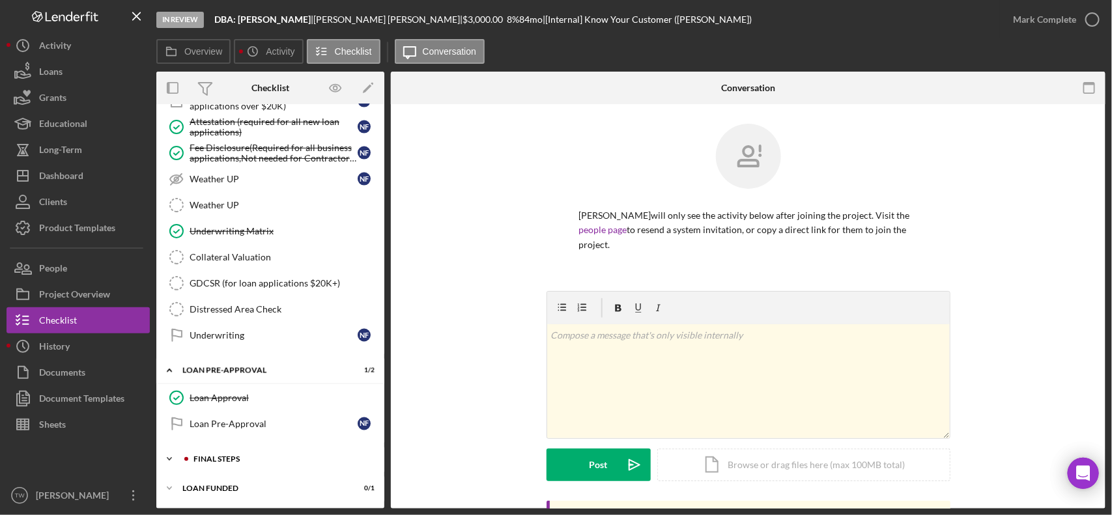
click at [238, 457] on div "FINAL STEPS" at bounding box center [280, 459] width 175 height 8
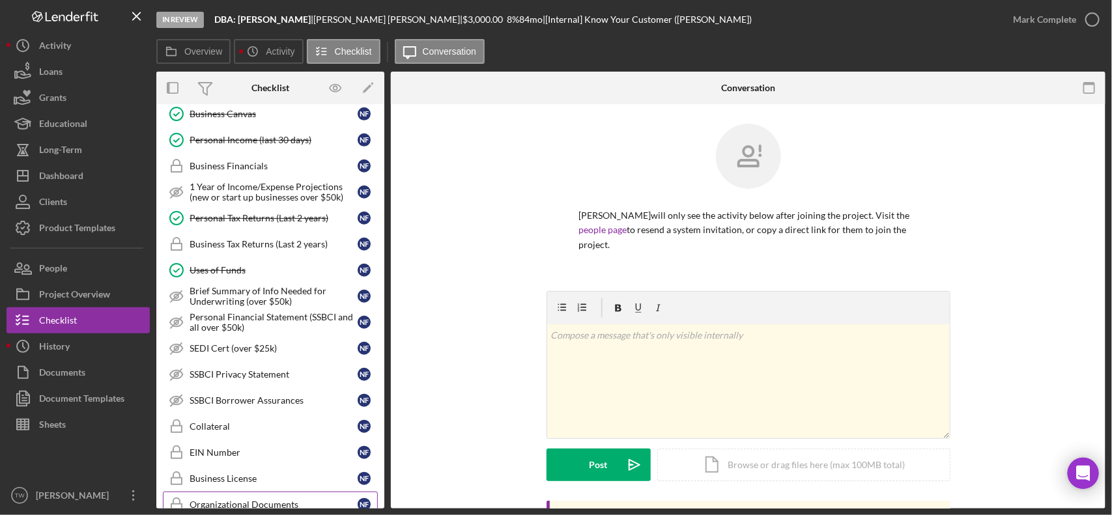
scroll to position [226, 0]
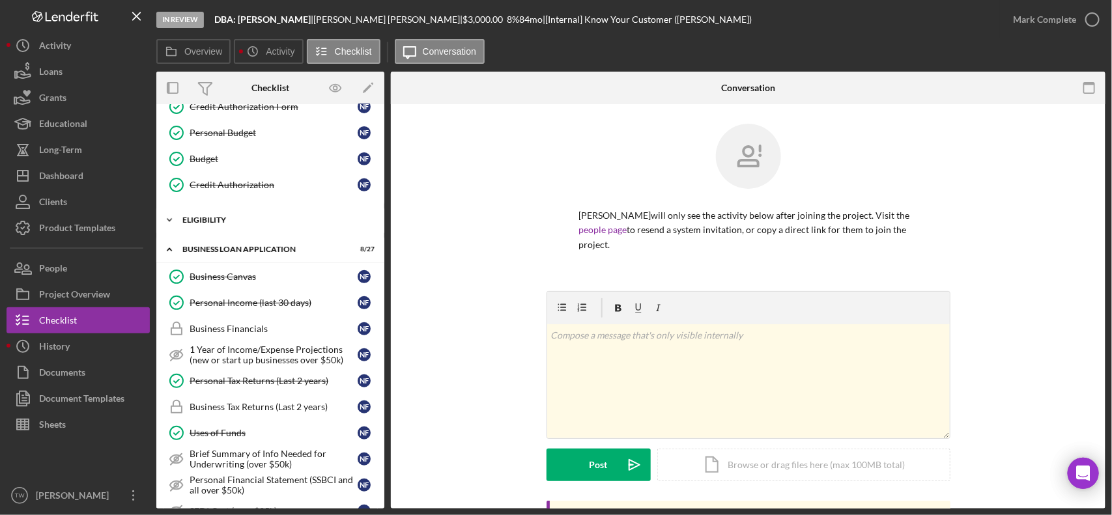
click at [218, 222] on div "ELIGIBILITY" at bounding box center [275, 220] width 186 height 8
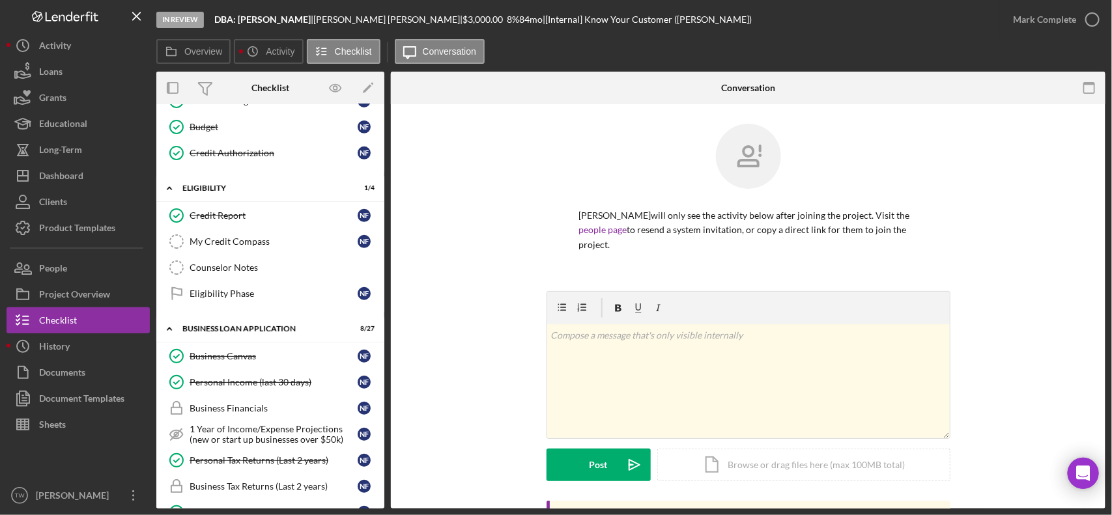
scroll to position [0, 0]
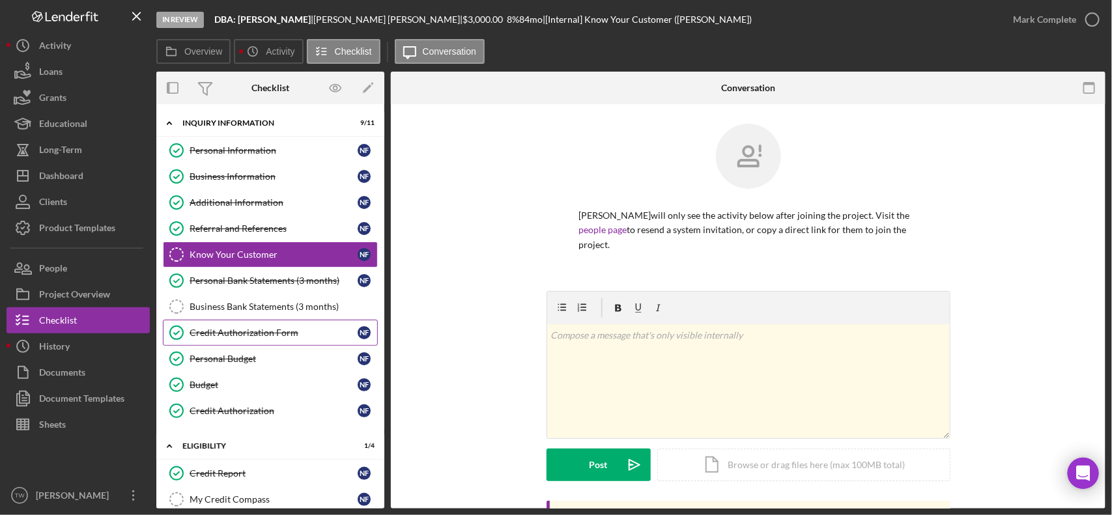
click at [266, 324] on link "Credit Authorization Form Credit Authorization Form N F" at bounding box center [270, 333] width 215 height 26
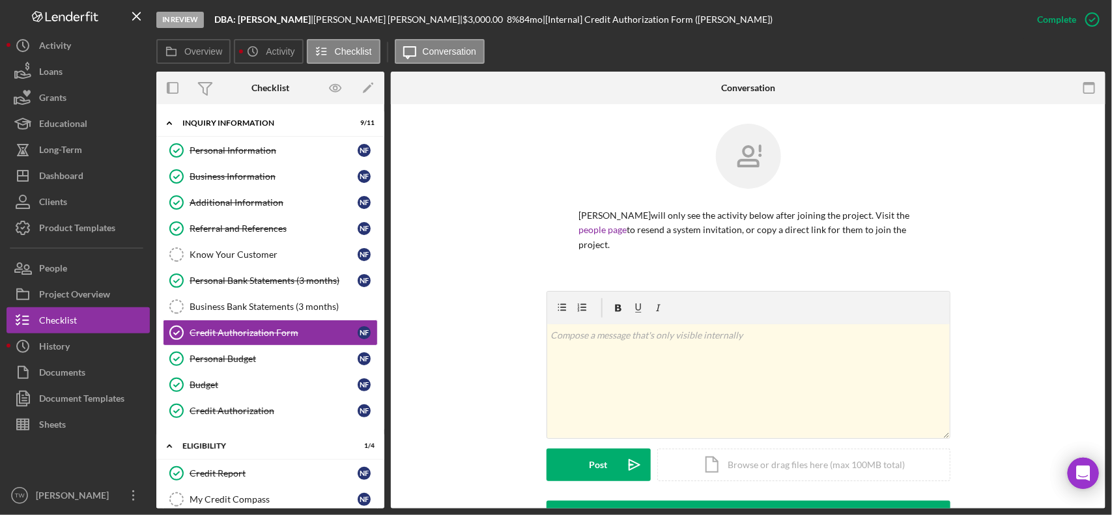
scroll to position [311, 0]
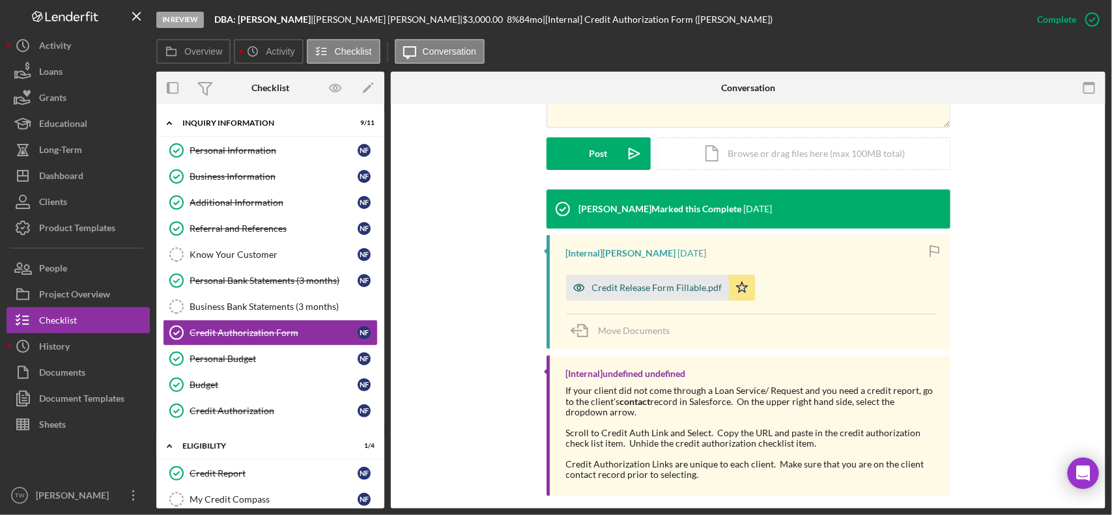
click at [675, 280] on div "Credit Release Form Fillable.pdf" at bounding box center [647, 288] width 163 height 26
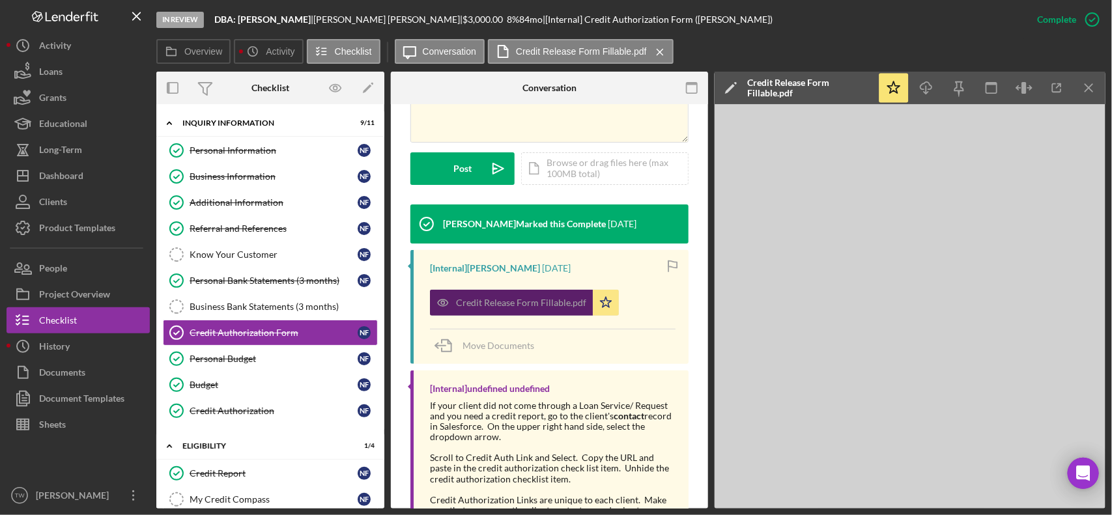
scroll to position [341, 0]
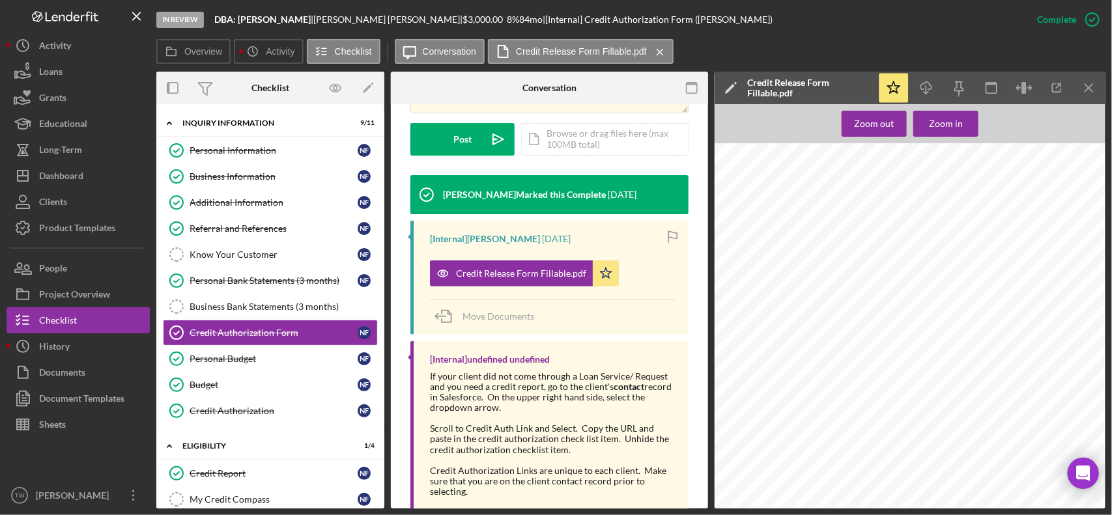
click at [886, 249] on span "355-62-8372" at bounding box center [882, 250] width 33 height 6
click at [887, 249] on span "355-62-8372" at bounding box center [882, 250] width 33 height 6
copy span "355-62-8372"
click at [834, 261] on span "5/6/73" at bounding box center [838, 263] width 18 height 6
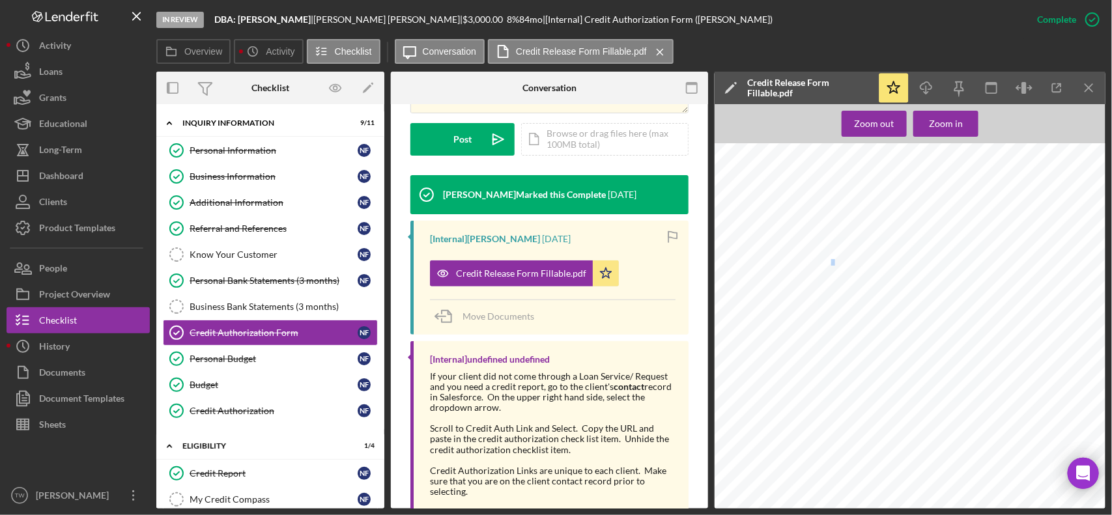
click at [834, 261] on span "5/6/73" at bounding box center [838, 263] width 18 height 6
click at [836, 261] on span "5/6/73" at bounding box center [838, 263] width 18 height 6
copy span "6"
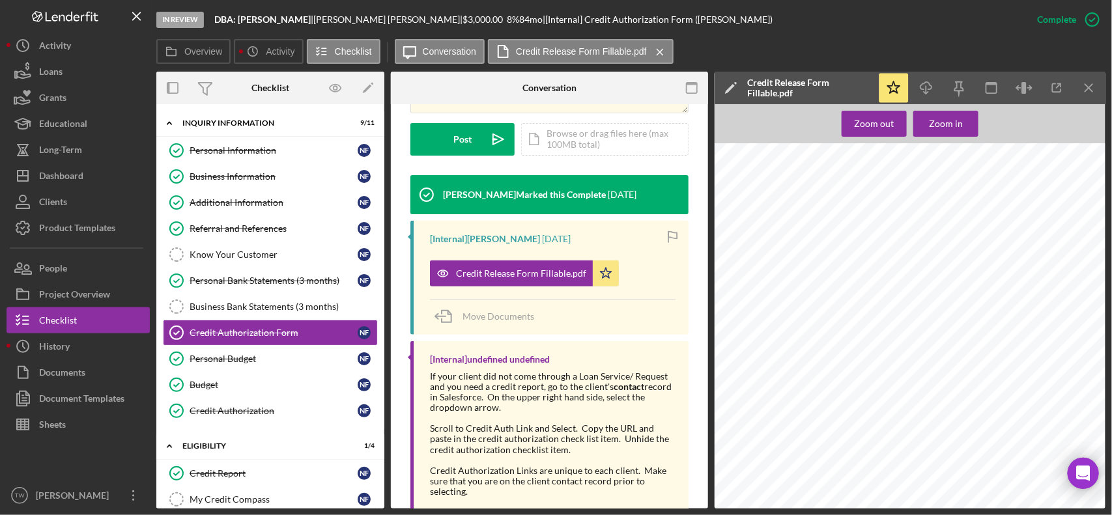
click at [855, 227] on span "945 E FERGUSON AVE" at bounding box center [882, 226] width 107 height 6
copy span "FERGUSON"
click at [949, 124] on div "Zoom in" at bounding box center [946, 124] width 34 height 26
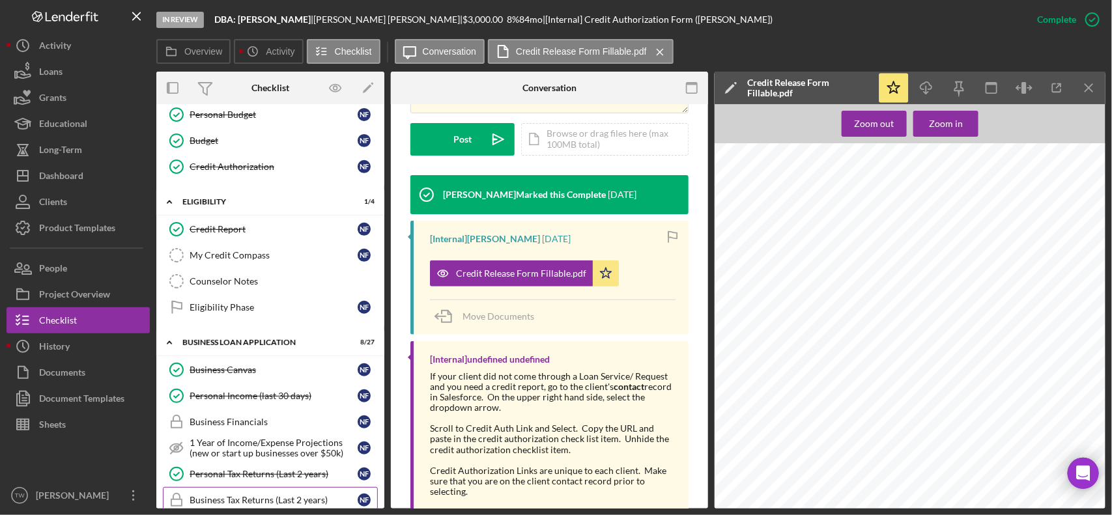
scroll to position [570, 0]
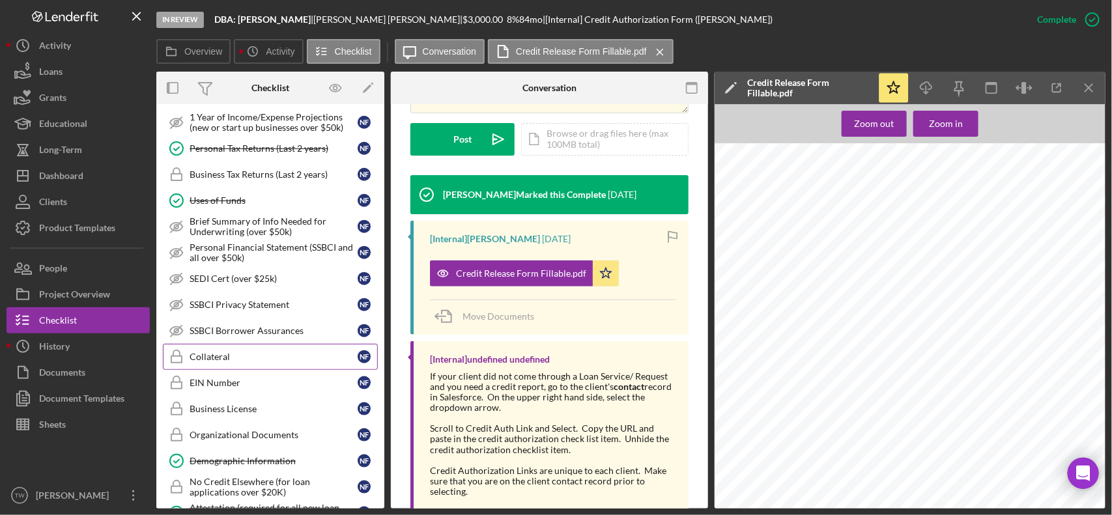
click at [233, 362] on div "Collateral" at bounding box center [274, 357] width 168 height 10
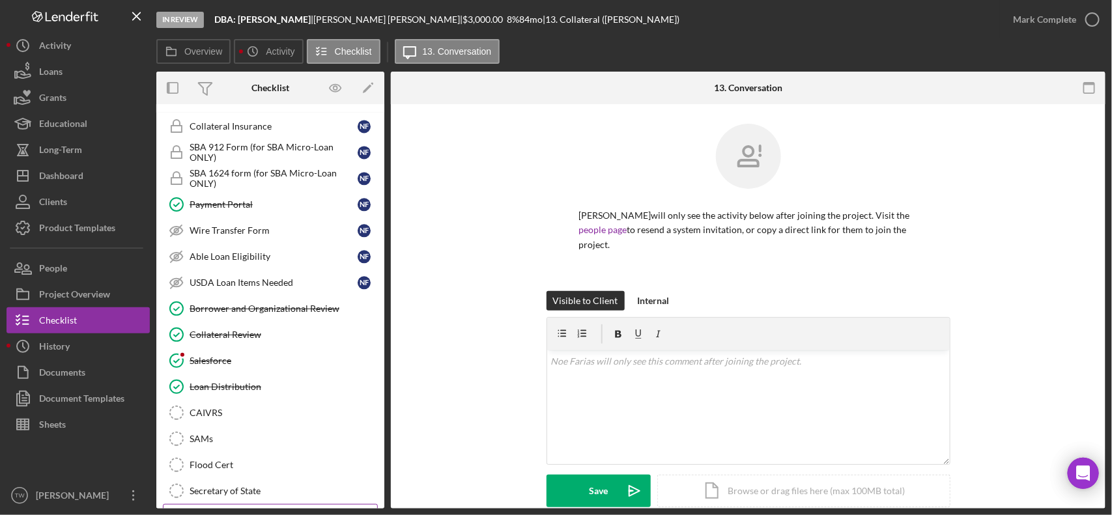
scroll to position [1072, 0]
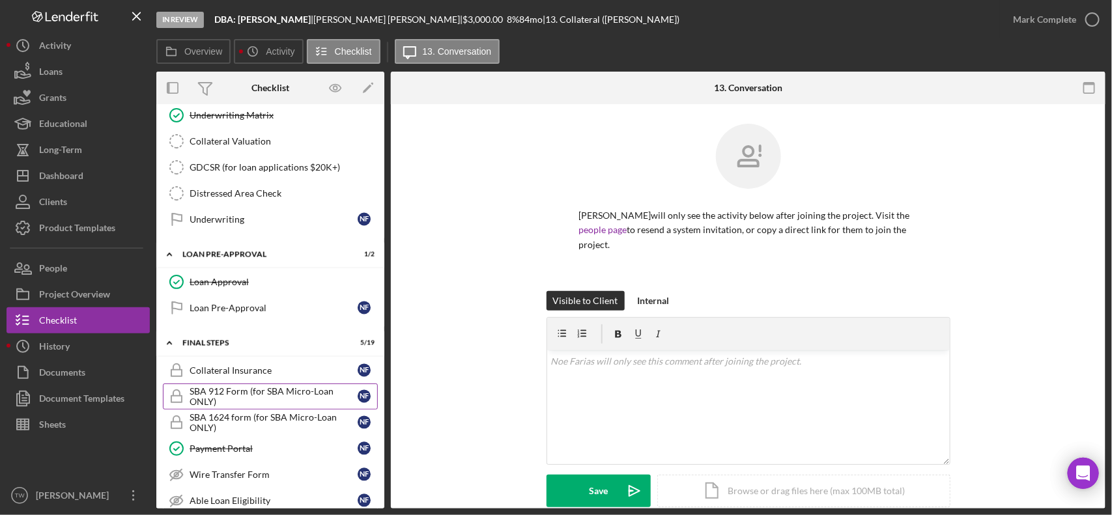
click at [256, 401] on div "SBA 912 Form (for SBA Micro-Loan ONLY)" at bounding box center [274, 396] width 168 height 21
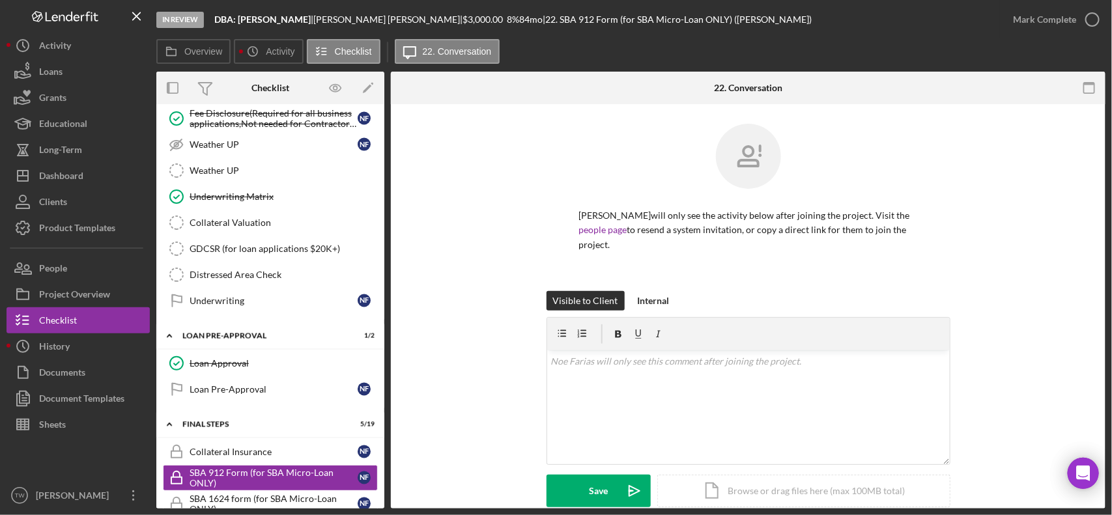
scroll to position [1154, 0]
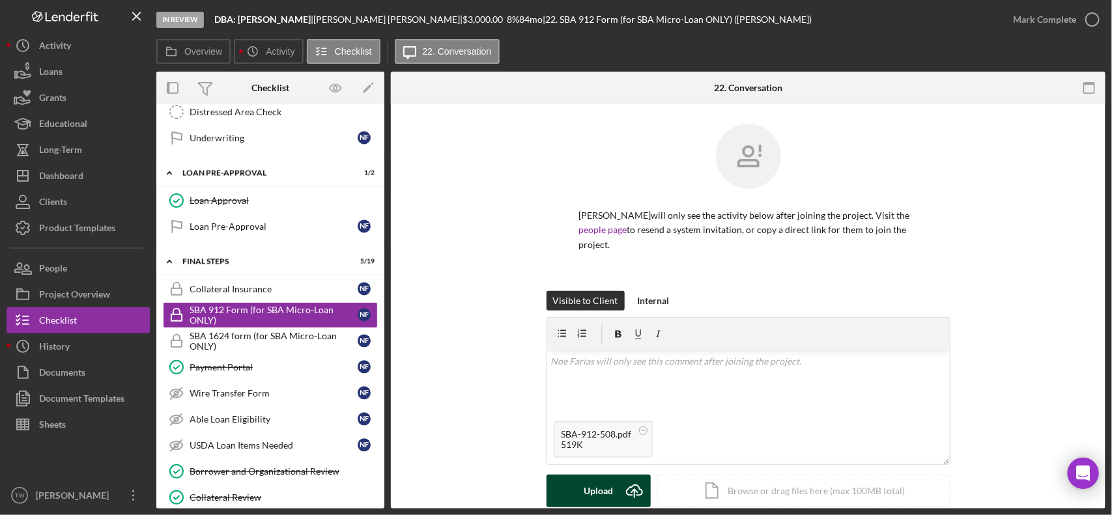
click at [612, 483] on button "Upload Icon/Upload" at bounding box center [599, 491] width 104 height 33
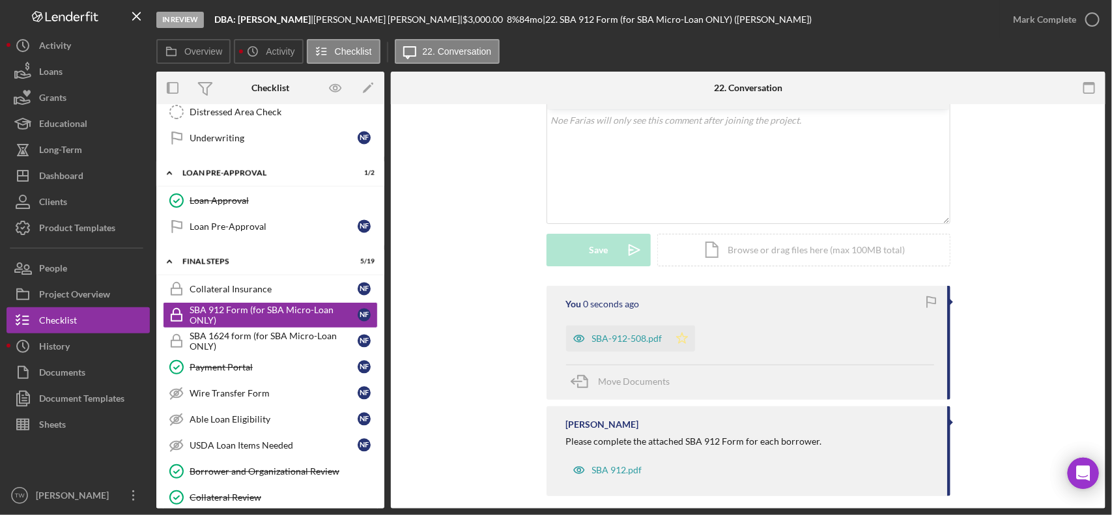
click at [691, 326] on icon "Icon/Star" at bounding box center [682, 339] width 26 height 26
click at [1054, 25] on div "Mark Complete" at bounding box center [1044, 20] width 63 height 26
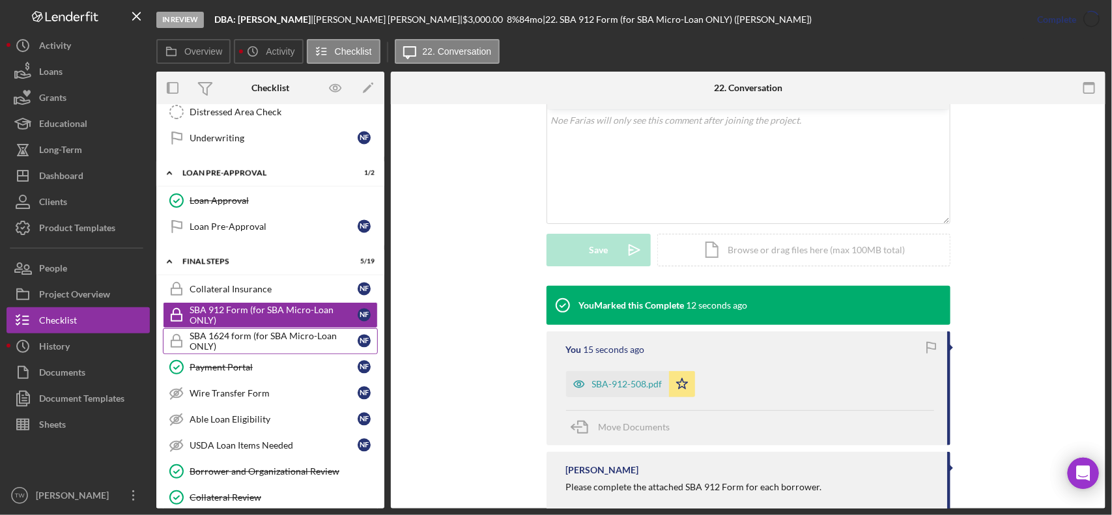
click at [242, 350] on div "SBA 1624 form (for SBA Micro-Loan ONLY)" at bounding box center [274, 341] width 168 height 21
click at [229, 352] on div "SBA 1624 form (for SBA Micro-Loan ONLY)" at bounding box center [274, 341] width 168 height 21
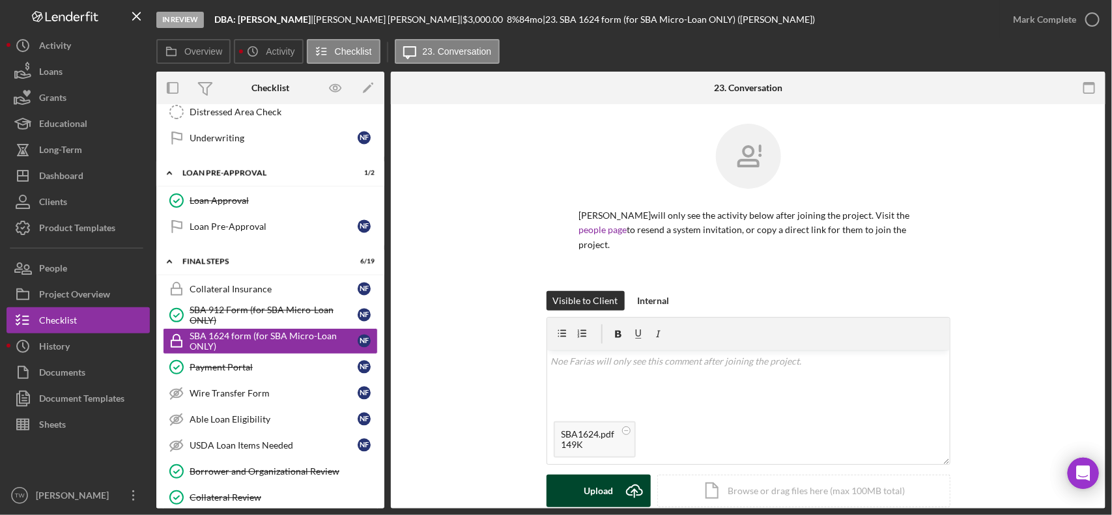
click at [588, 479] on div "Upload" at bounding box center [598, 491] width 29 height 33
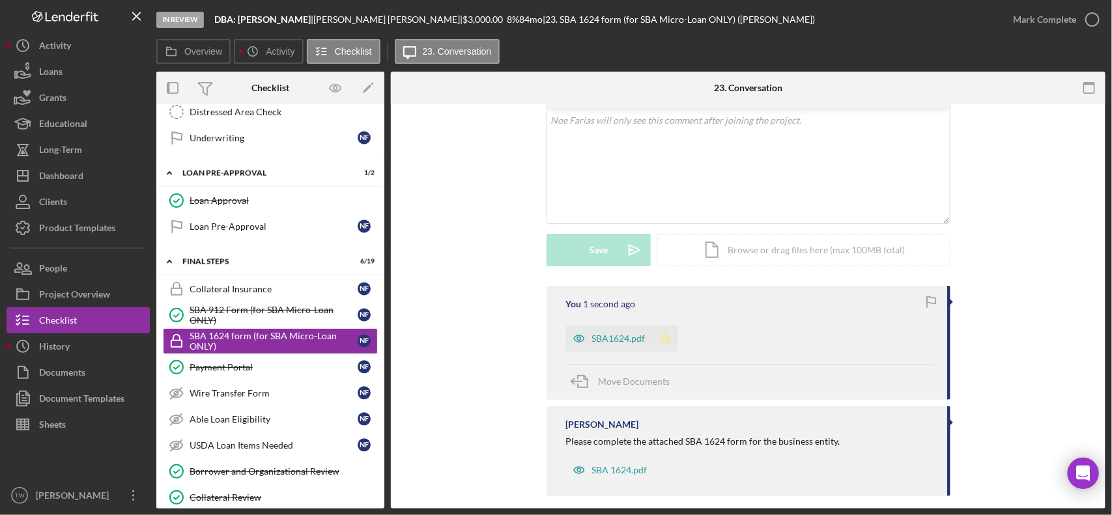
click at [673, 326] on icon "Icon/Star" at bounding box center [665, 339] width 26 height 26
click at [1057, 18] on div "Mark Complete" at bounding box center [1044, 20] width 63 height 26
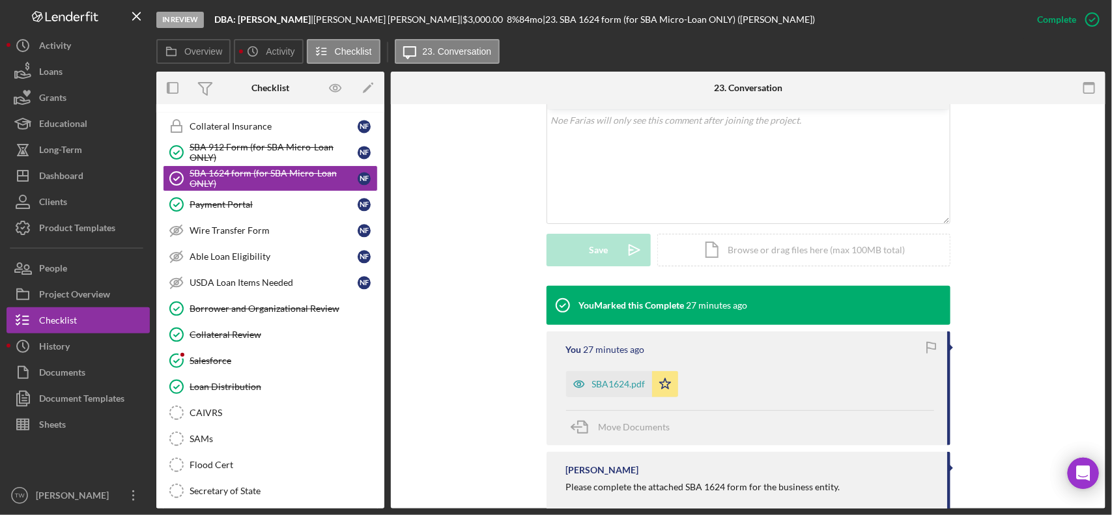
scroll to position [1154, 0]
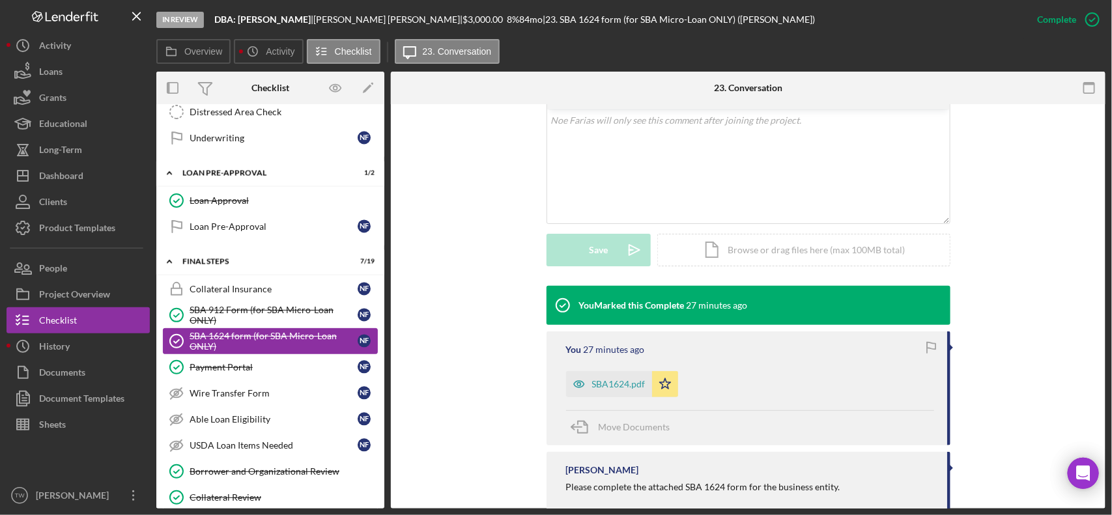
drag, startPoint x: 222, startPoint y: 383, endPoint x: 222, endPoint y: 367, distance: 16.3
click at [222, 373] on div "Payment Portal" at bounding box center [274, 367] width 168 height 10
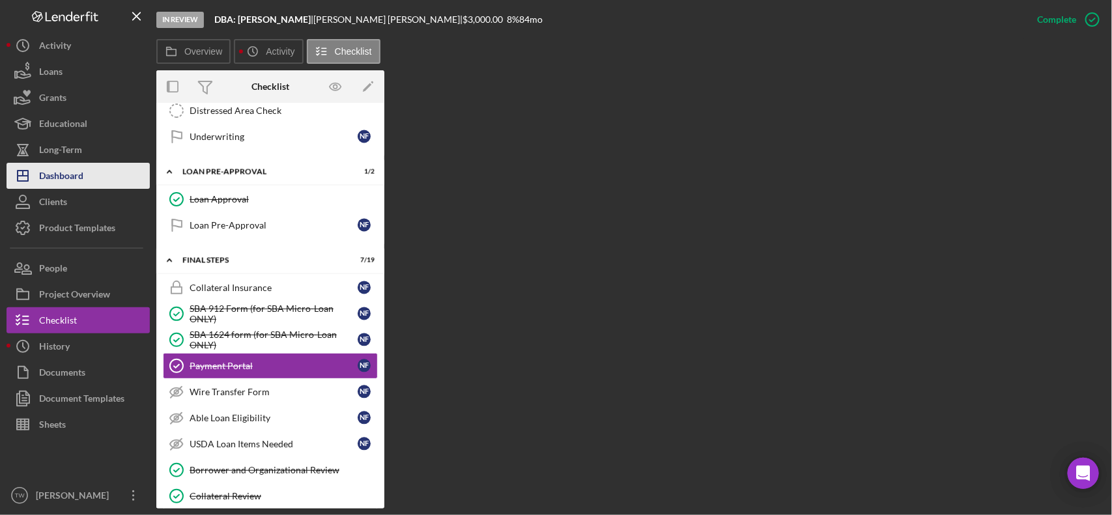
click at [70, 180] on div "Dashboard" at bounding box center [61, 177] width 44 height 29
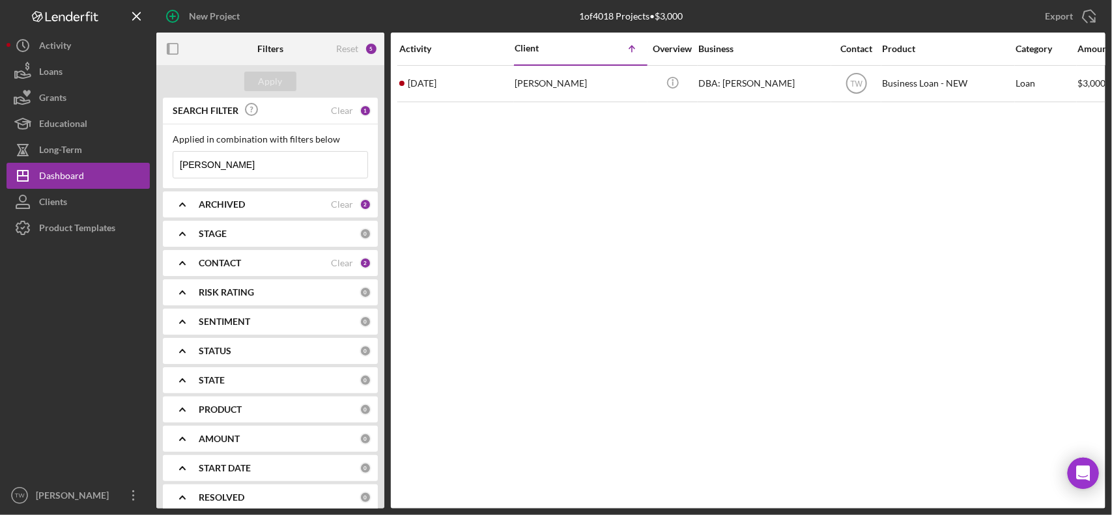
click at [244, 167] on input "noe" at bounding box center [270, 165] width 194 height 26
click at [243, 167] on input "noe" at bounding box center [270, 165] width 194 height 26
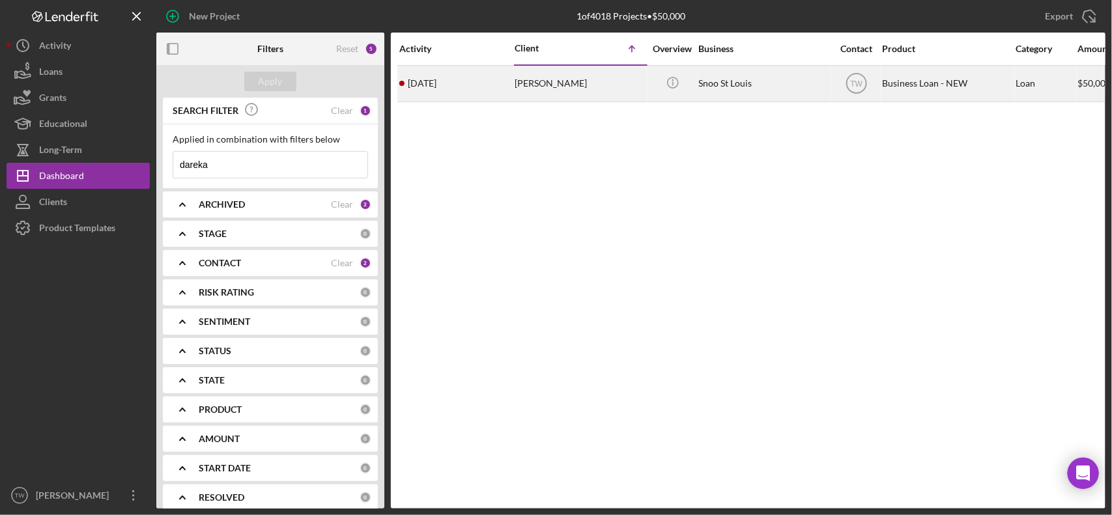
type input "dareka"
click at [551, 92] on div "Dareka Hatcher" at bounding box center [580, 83] width 130 height 35
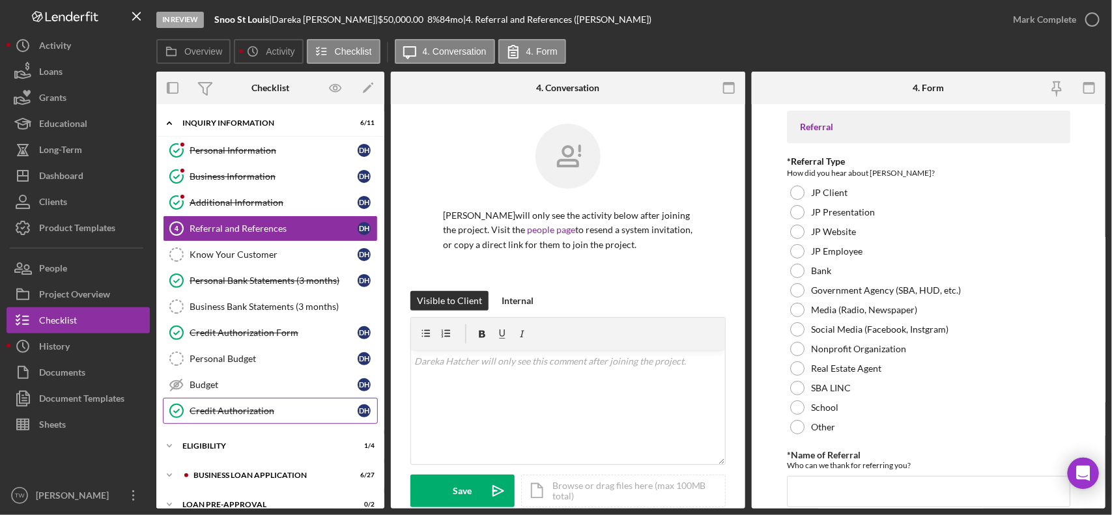
scroll to position [78, 0]
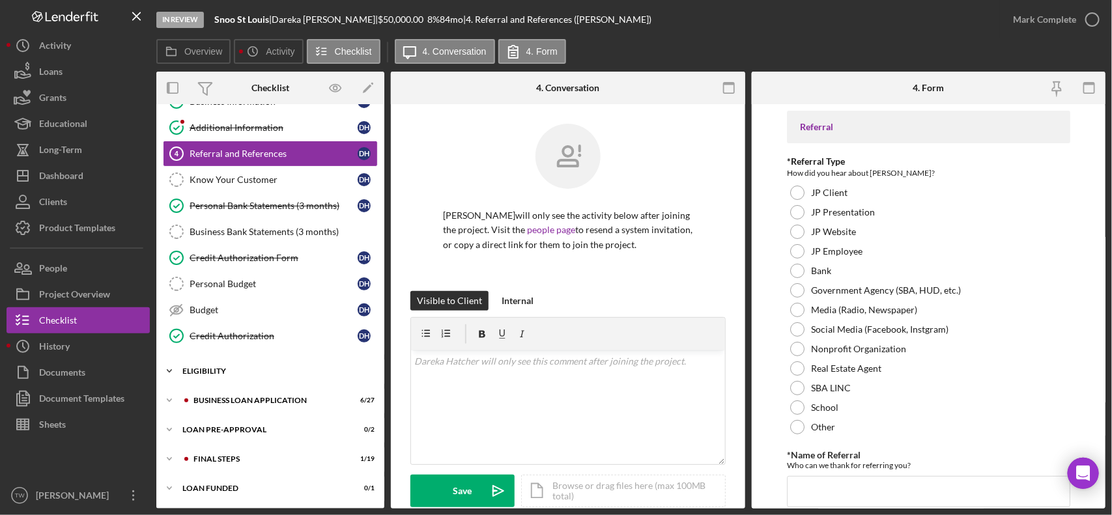
click at [245, 372] on div "ELIGIBILITY" at bounding box center [275, 371] width 186 height 8
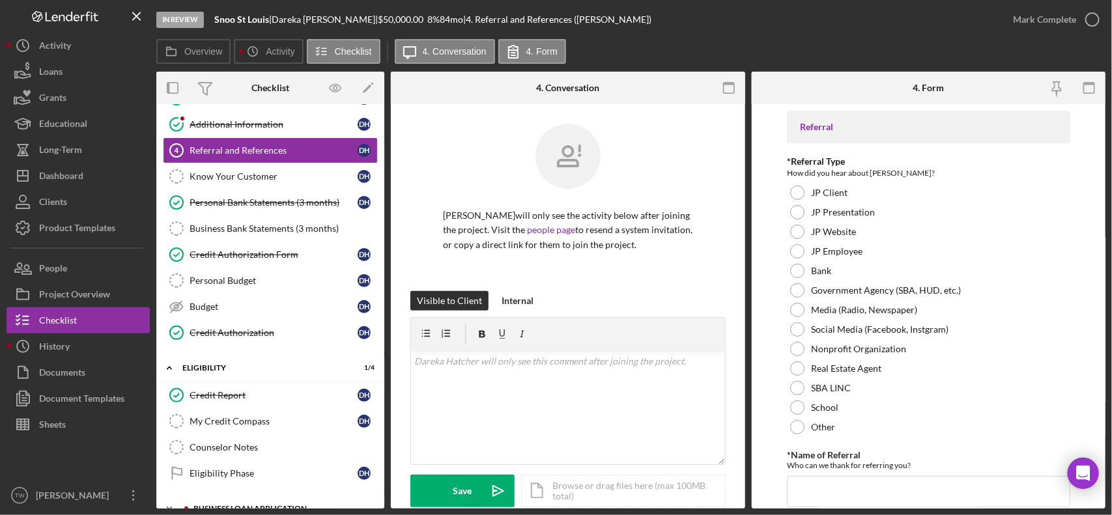
scroll to position [191, 0]
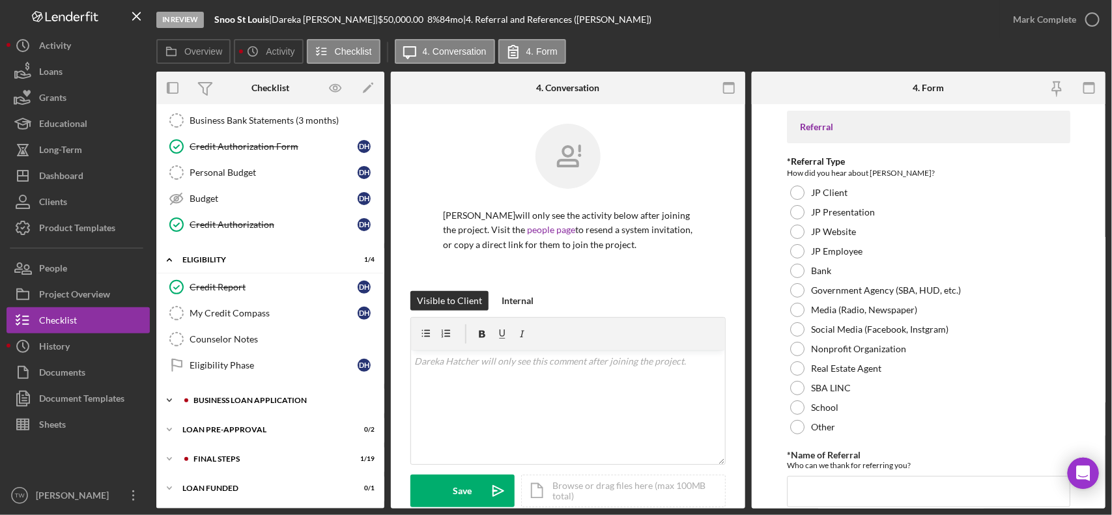
click at [249, 394] on div "Icon/Expander BUSINESS LOAN APPLICATION 6 / 27" at bounding box center [270, 401] width 228 height 26
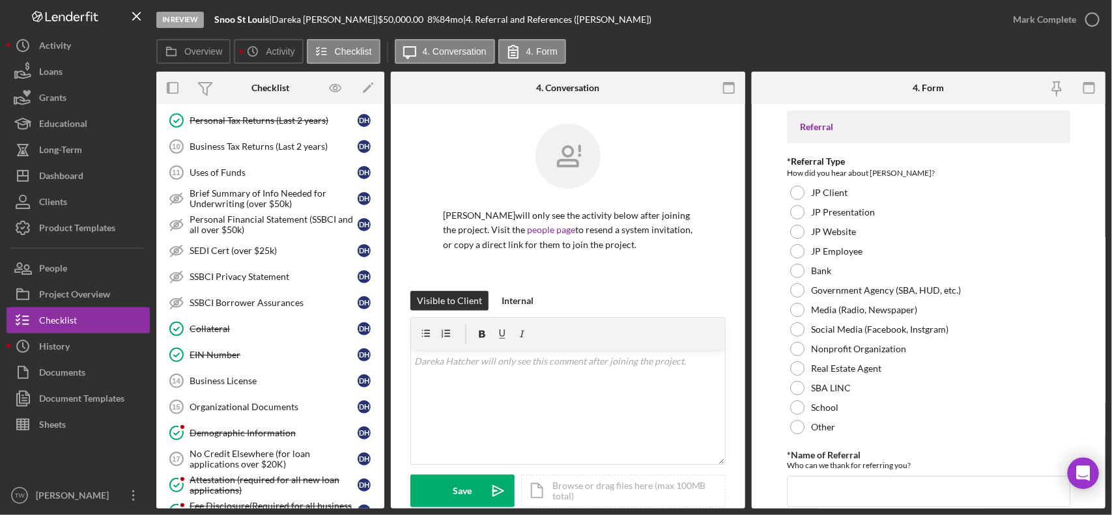
scroll to position [910, 0]
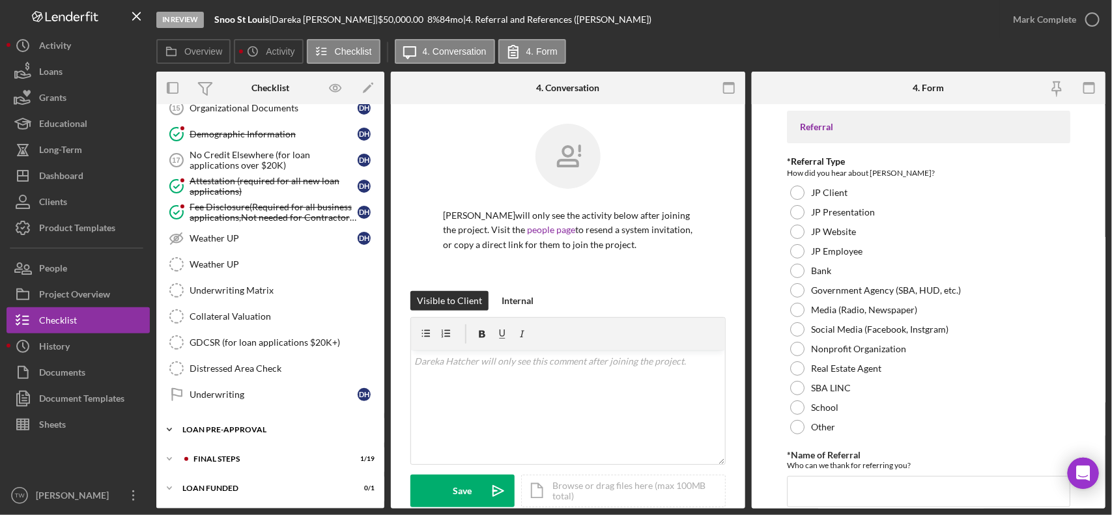
click at [233, 431] on div "LOAN PRE-APPROVAL" at bounding box center [275, 430] width 186 height 8
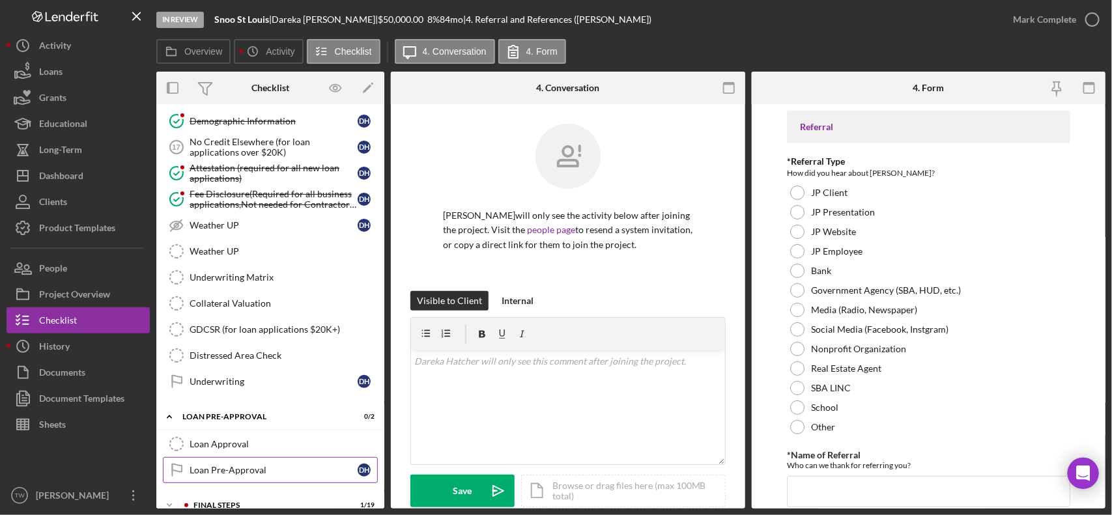
scroll to position [971, 0]
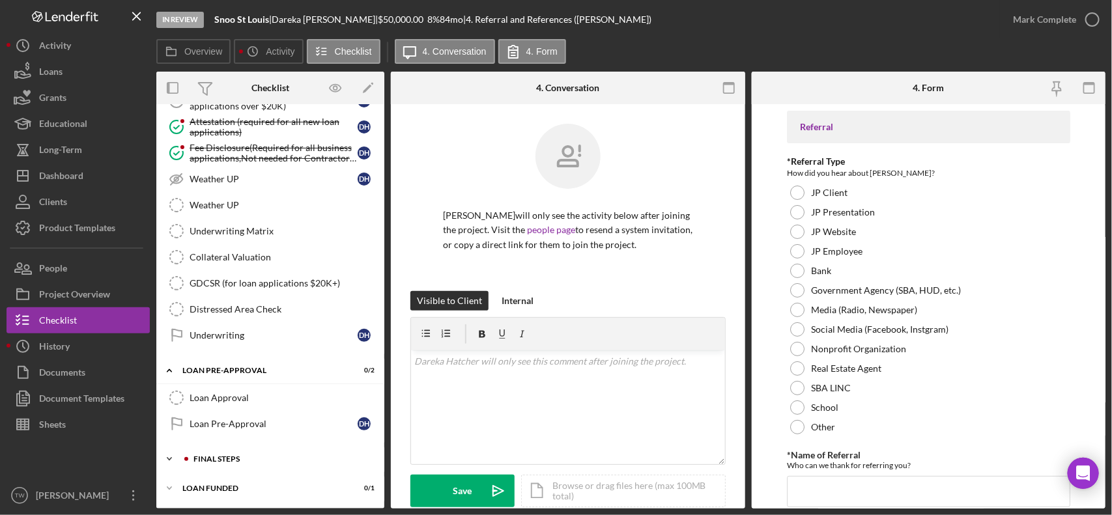
click at [232, 457] on div "FINAL STEPS" at bounding box center [280, 459] width 175 height 8
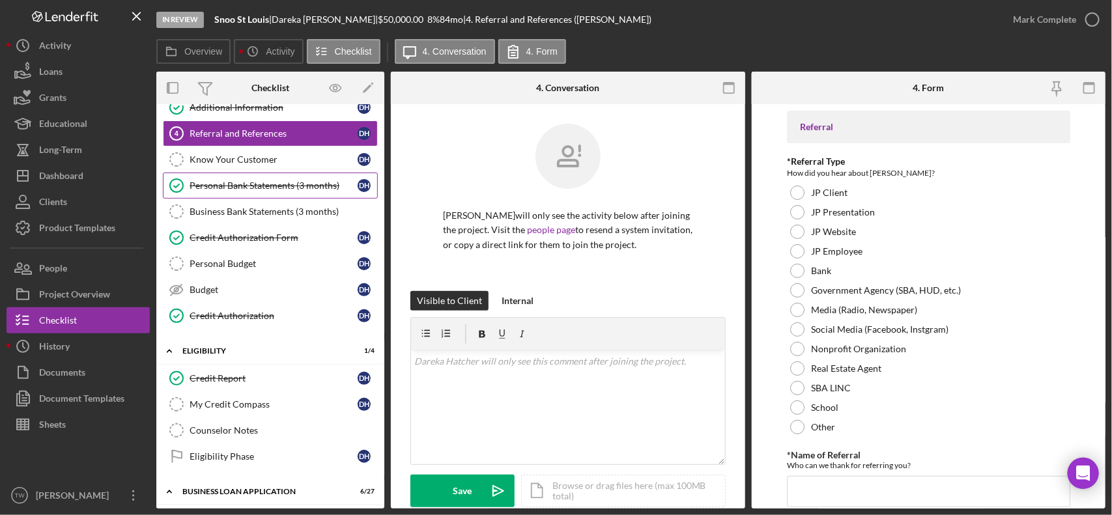
scroll to position [0, 0]
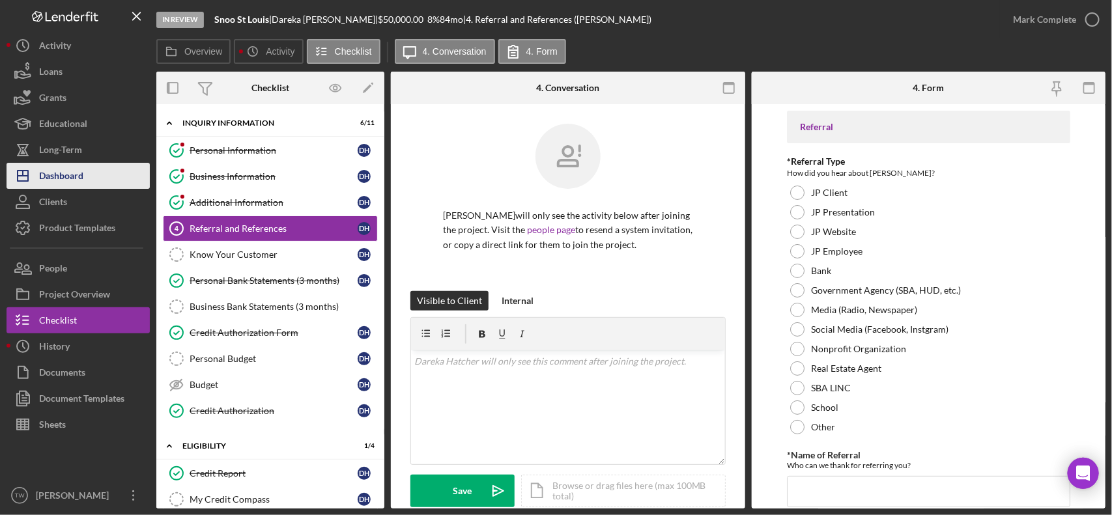
click at [79, 176] on div "Dashboard" at bounding box center [61, 177] width 44 height 29
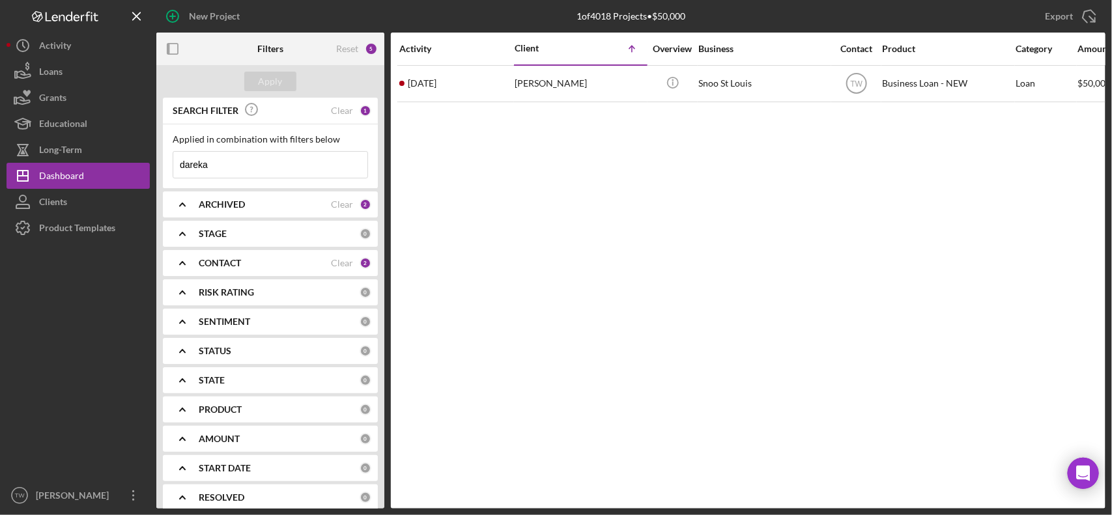
click at [244, 171] on input "dareka" at bounding box center [270, 165] width 194 height 26
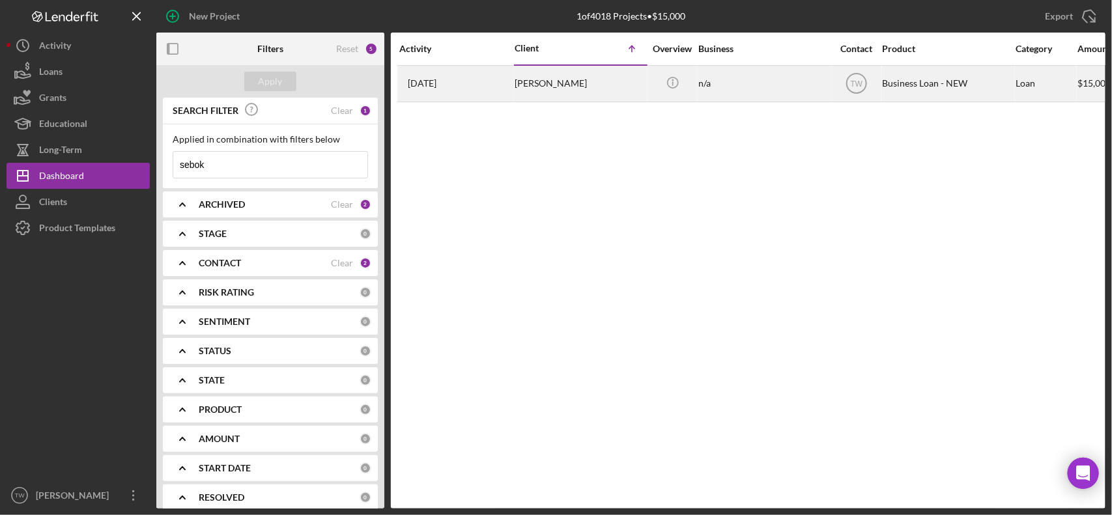
type input "sebok"
click at [528, 83] on div "Jacob Sebok" at bounding box center [580, 83] width 130 height 35
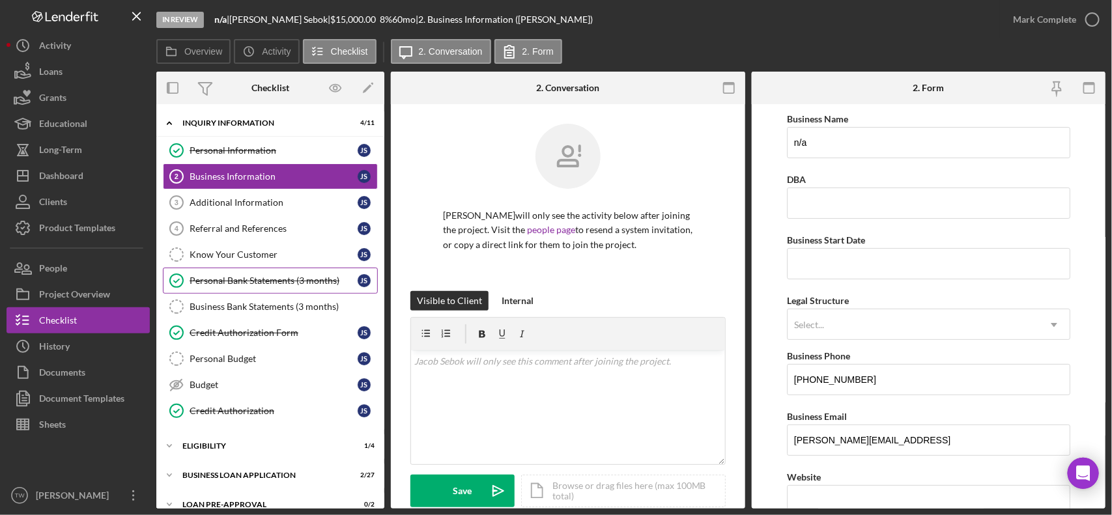
click at [246, 285] on div "Personal Bank Statements (3 months)" at bounding box center [274, 281] width 168 height 10
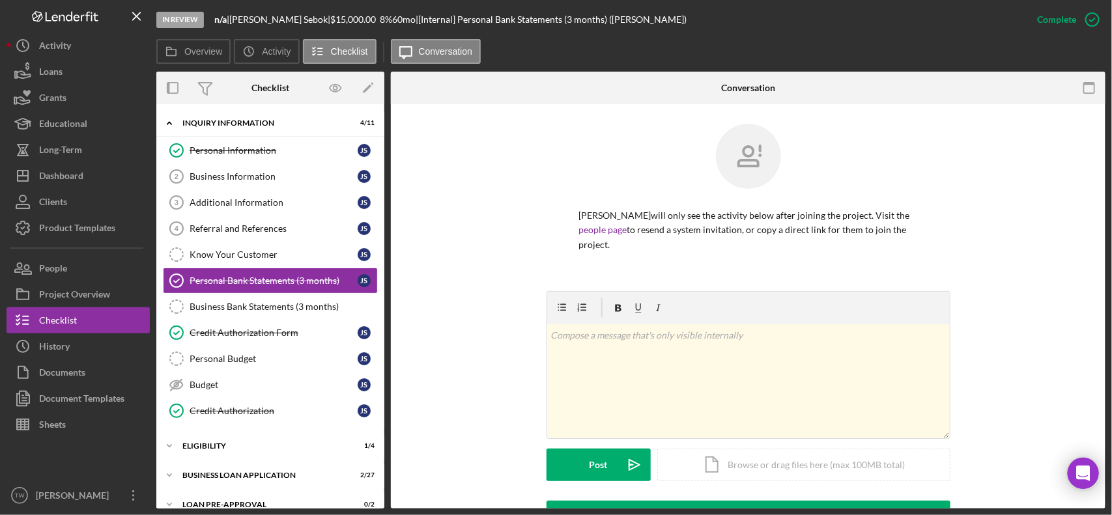
scroll to position [238, 0]
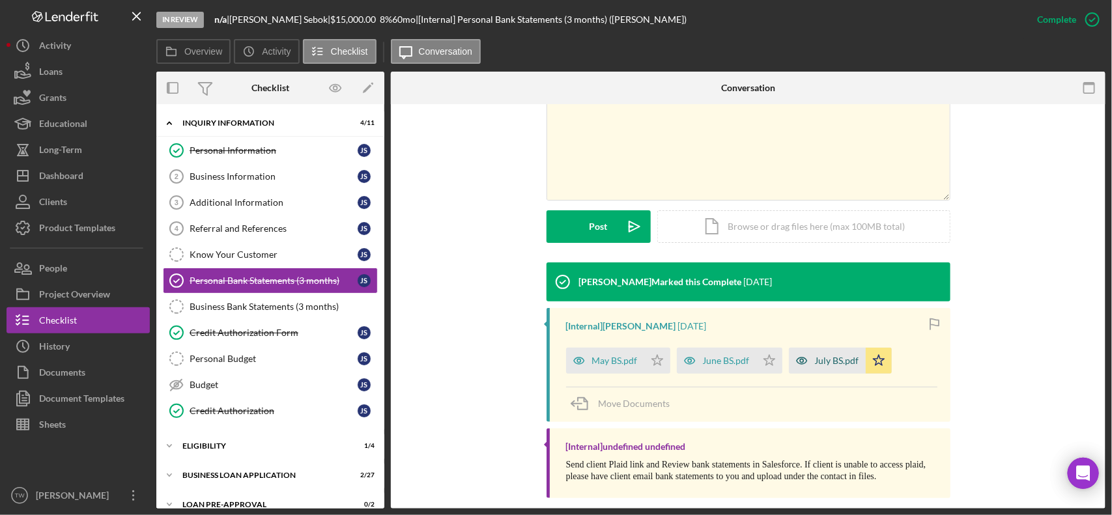
click at [829, 356] on div "July BS.pdf" at bounding box center [837, 361] width 44 height 10
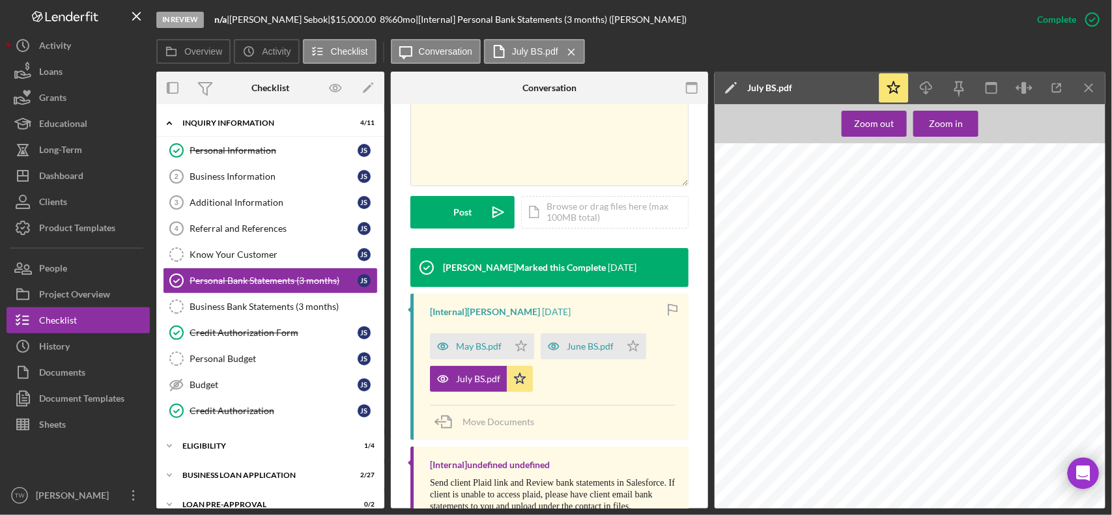
scroll to position [27, 0]
click at [599, 344] on div "June BS.pdf" at bounding box center [590, 346] width 47 height 10
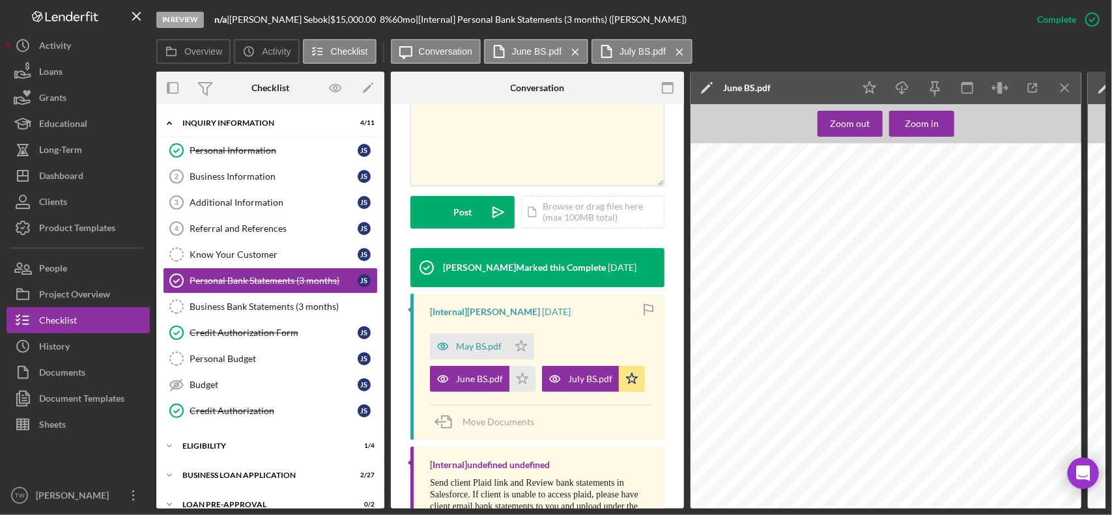
scroll to position [163, 0]
